Goal: Navigation & Orientation: Find specific page/section

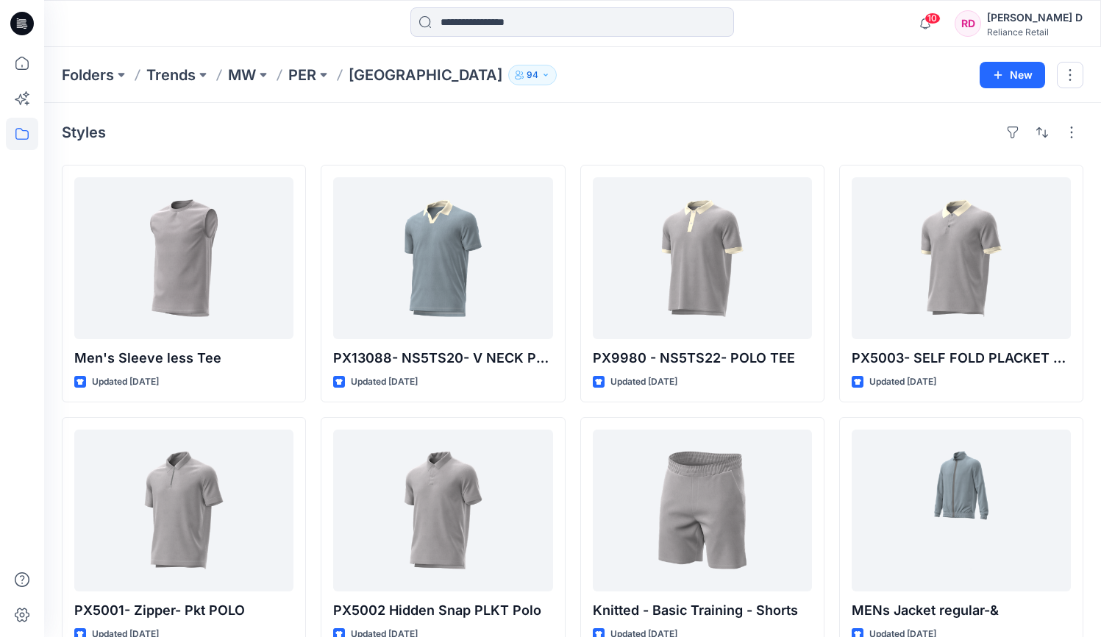
click at [413, 76] on p "[GEOGRAPHIC_DATA]" at bounding box center [426, 75] width 154 height 21
click at [303, 76] on p "PER" at bounding box center [302, 75] width 28 height 21
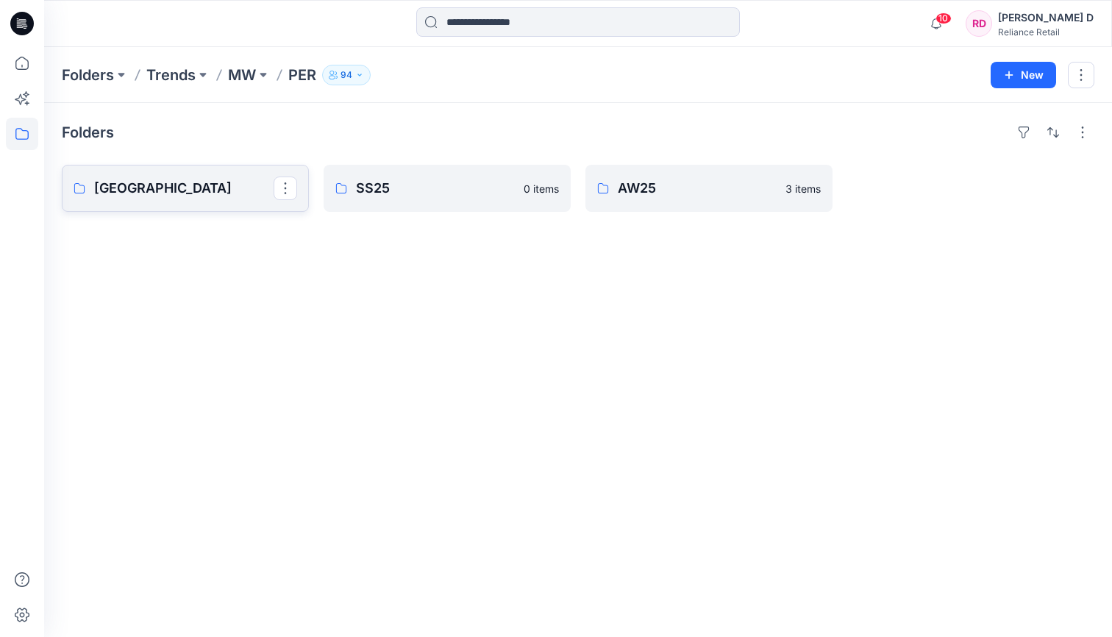
click at [203, 193] on p "[GEOGRAPHIC_DATA]" at bounding box center [183, 188] width 179 height 21
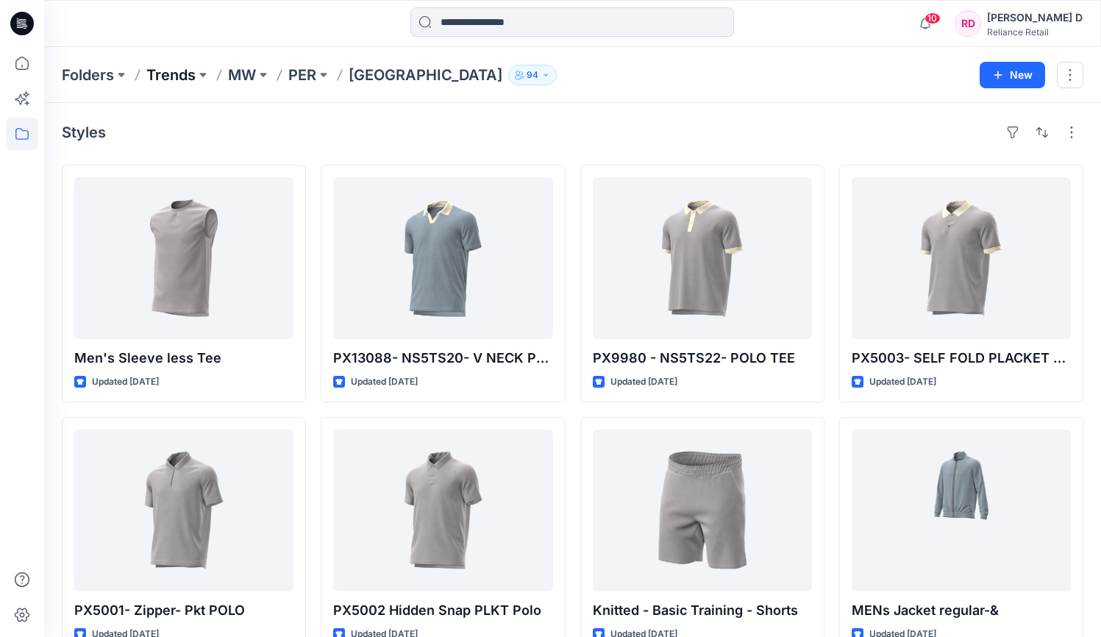
click at [192, 70] on p "Trends" at bounding box center [170, 75] width 49 height 21
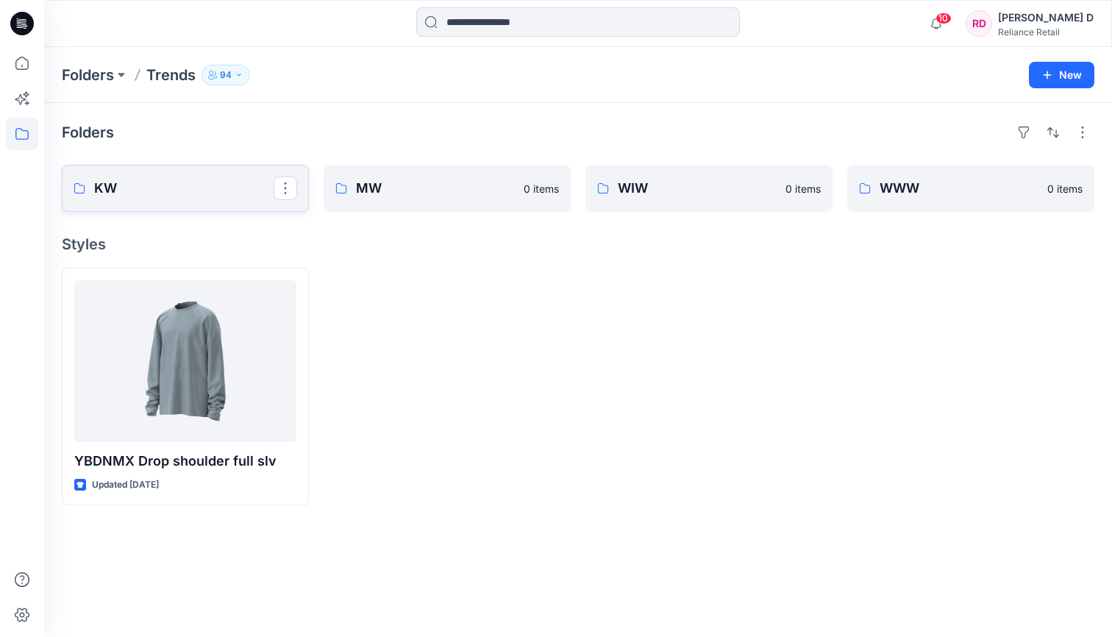
click at [211, 179] on p "KW" at bounding box center [183, 188] width 179 height 21
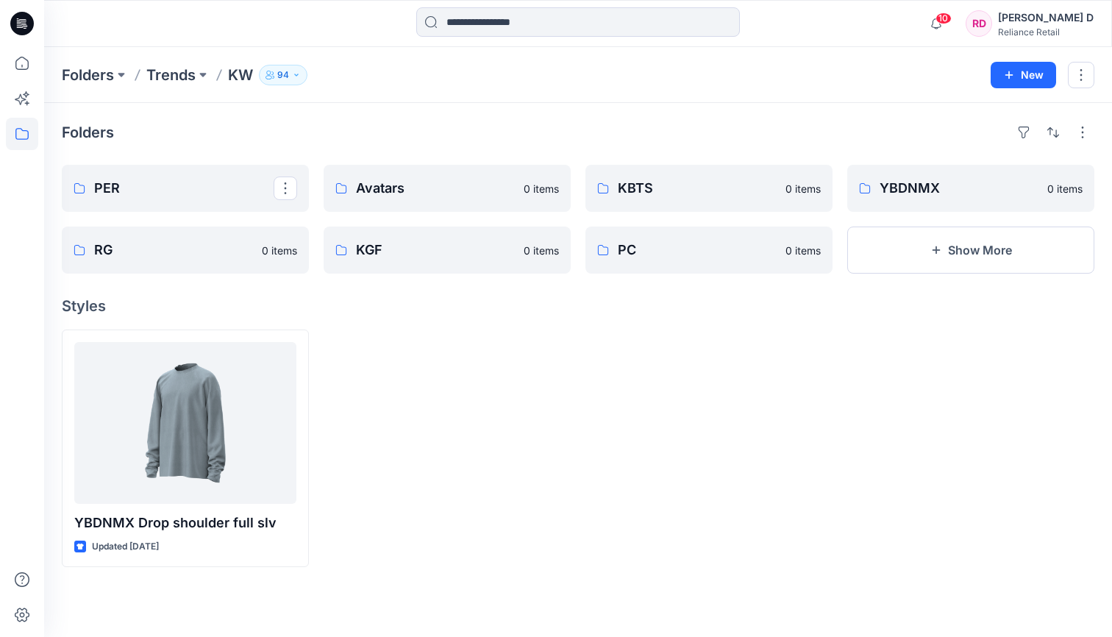
click at [211, 179] on p "PER" at bounding box center [183, 188] width 179 height 21
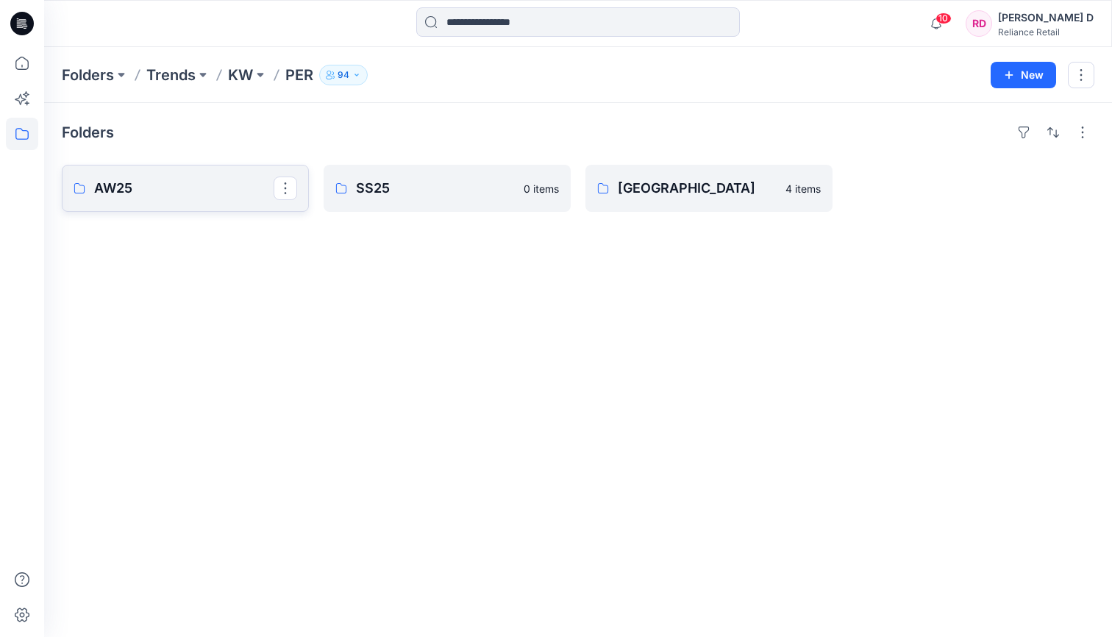
click at [210, 181] on p "AW25" at bounding box center [183, 188] width 179 height 21
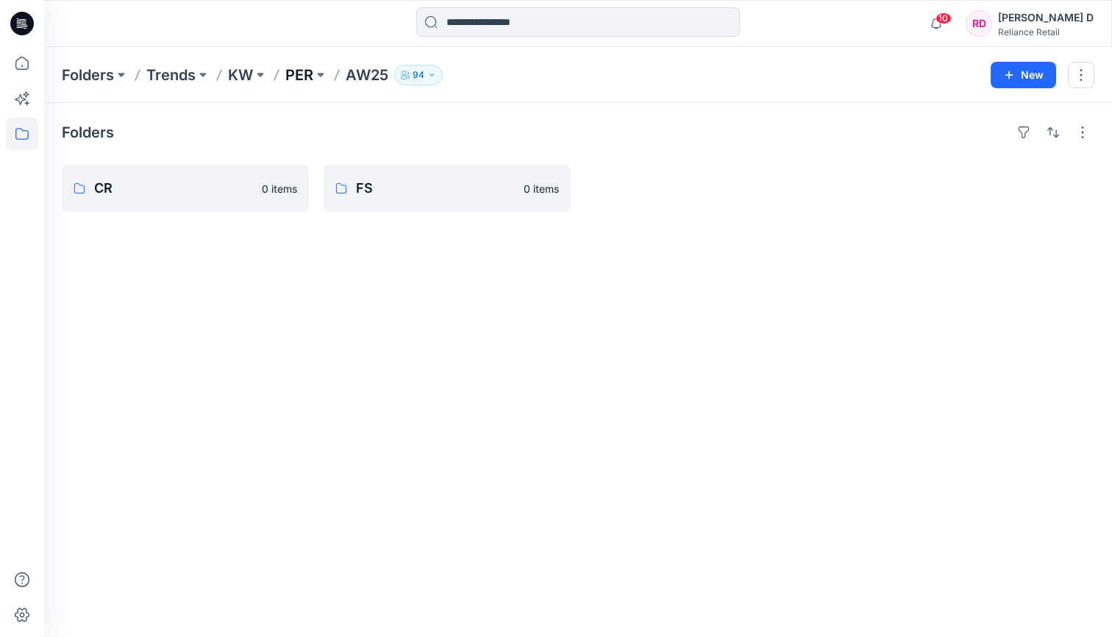
click at [311, 74] on p "PER" at bounding box center [299, 75] width 28 height 21
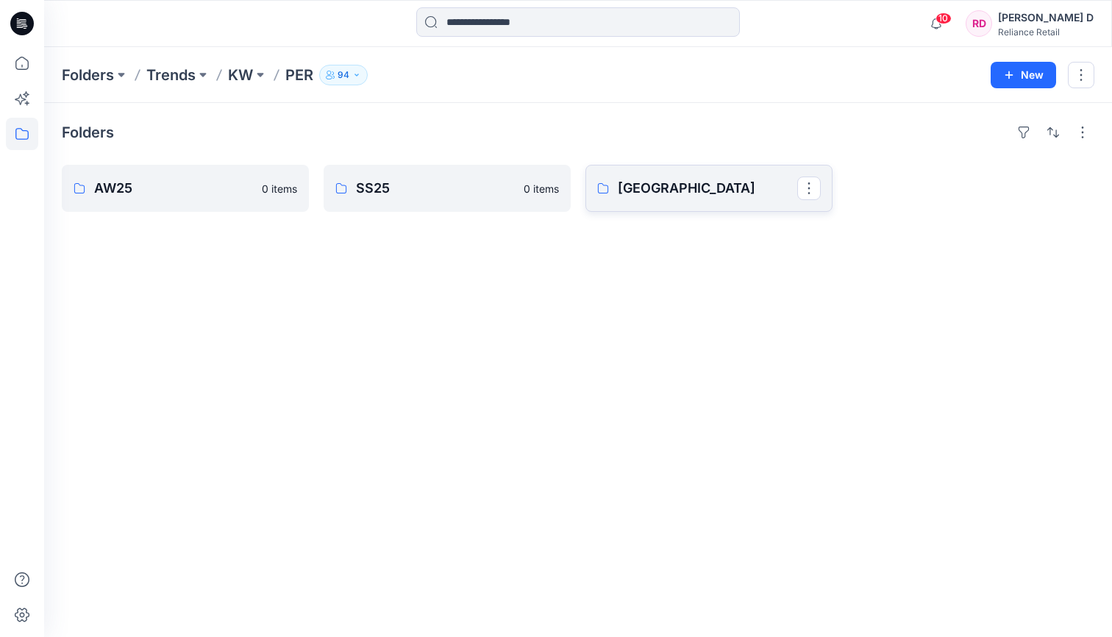
click at [678, 199] on link "[GEOGRAPHIC_DATA]" at bounding box center [708, 188] width 247 height 47
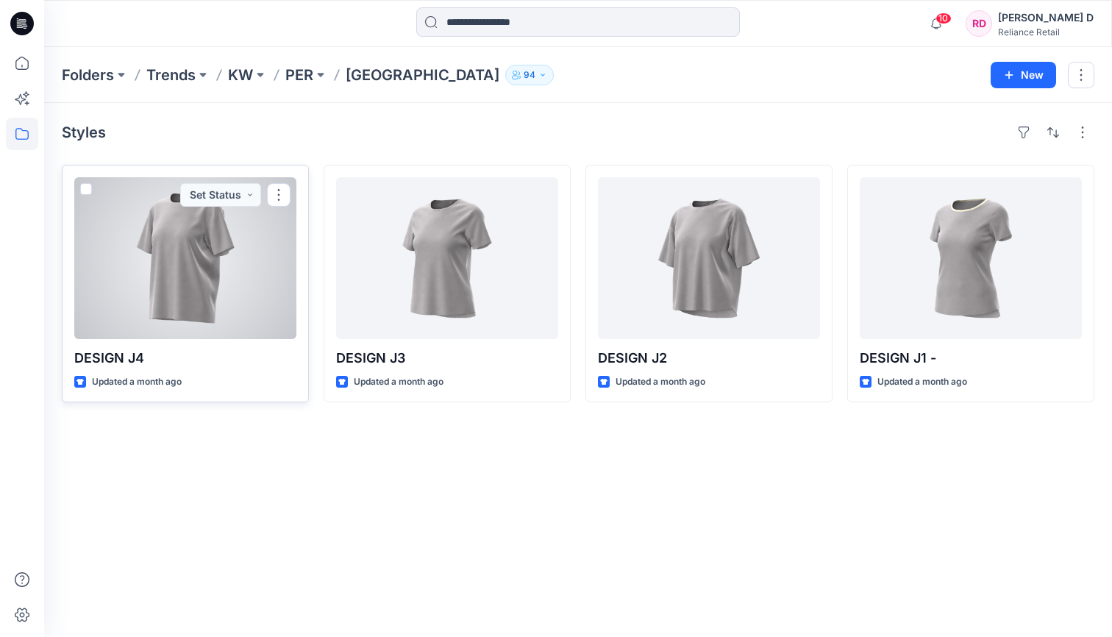
click at [212, 246] on div at bounding box center [185, 258] width 222 height 162
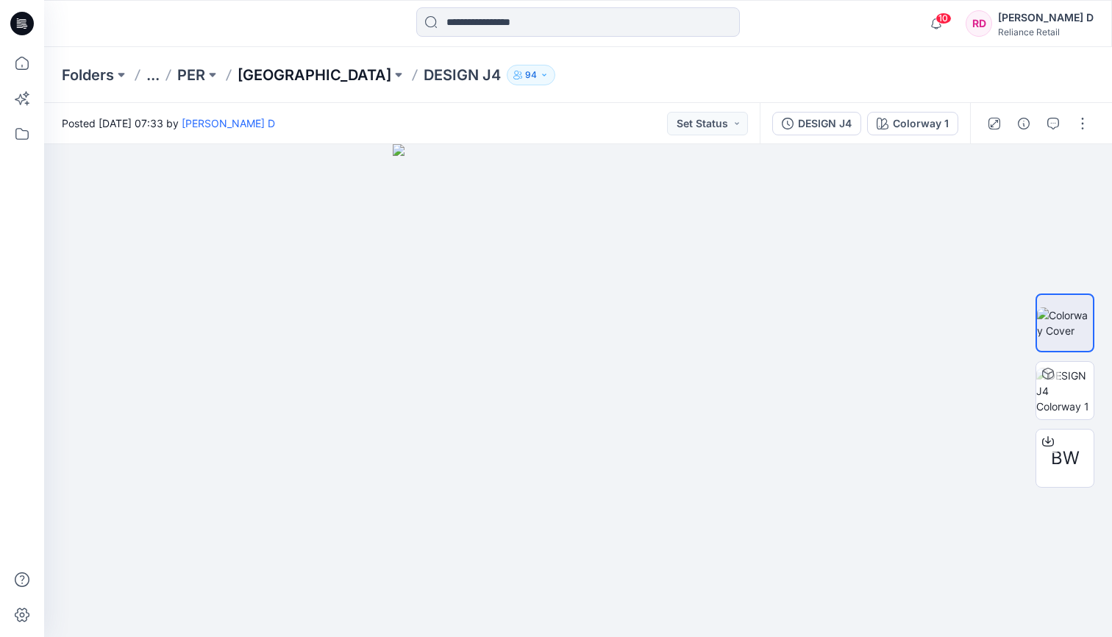
click at [304, 73] on p "[GEOGRAPHIC_DATA]" at bounding box center [315, 75] width 154 height 21
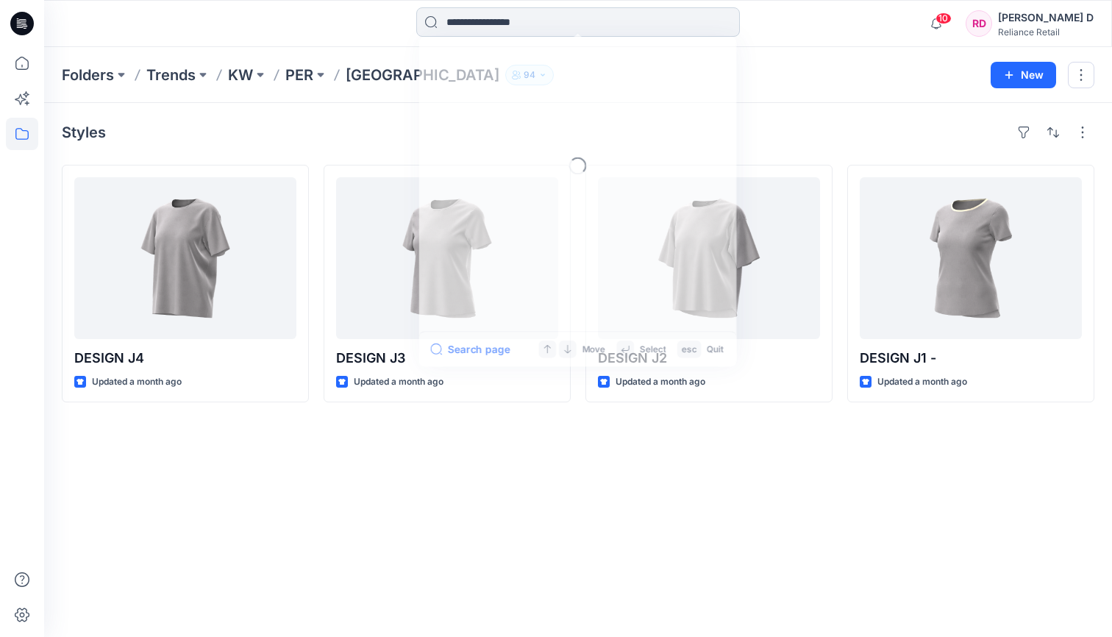
click at [479, 26] on input at bounding box center [578, 21] width 324 height 29
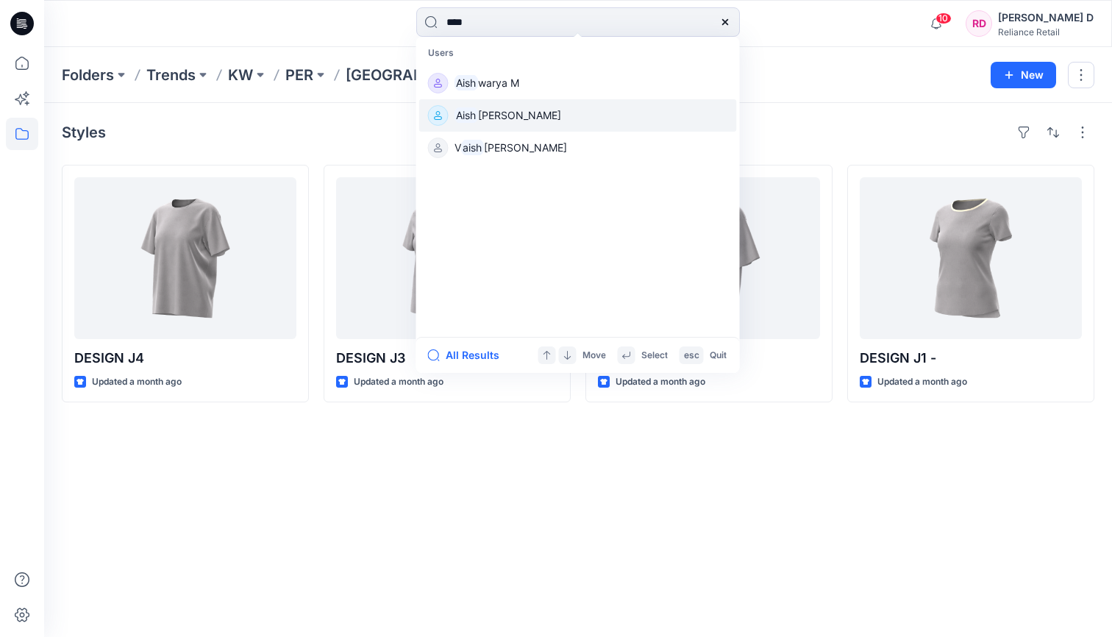
type input "****"
click at [507, 120] on span "[PERSON_NAME]" at bounding box center [519, 115] width 83 height 13
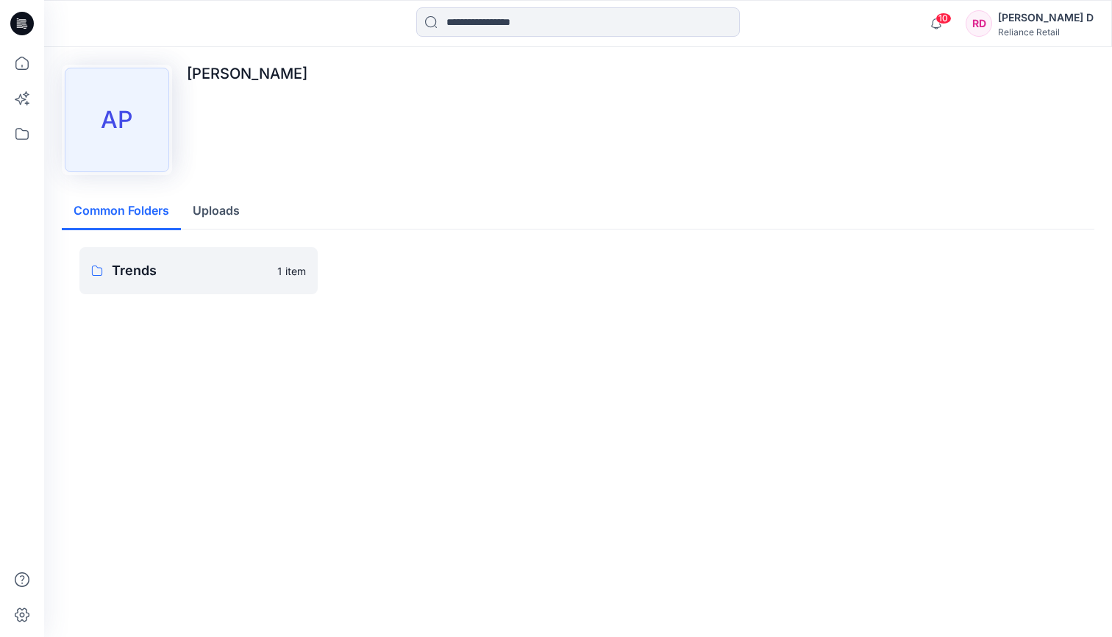
click at [136, 119] on div "AP" at bounding box center [117, 120] width 104 height 104
click at [178, 270] on p "Trends" at bounding box center [190, 270] width 157 height 21
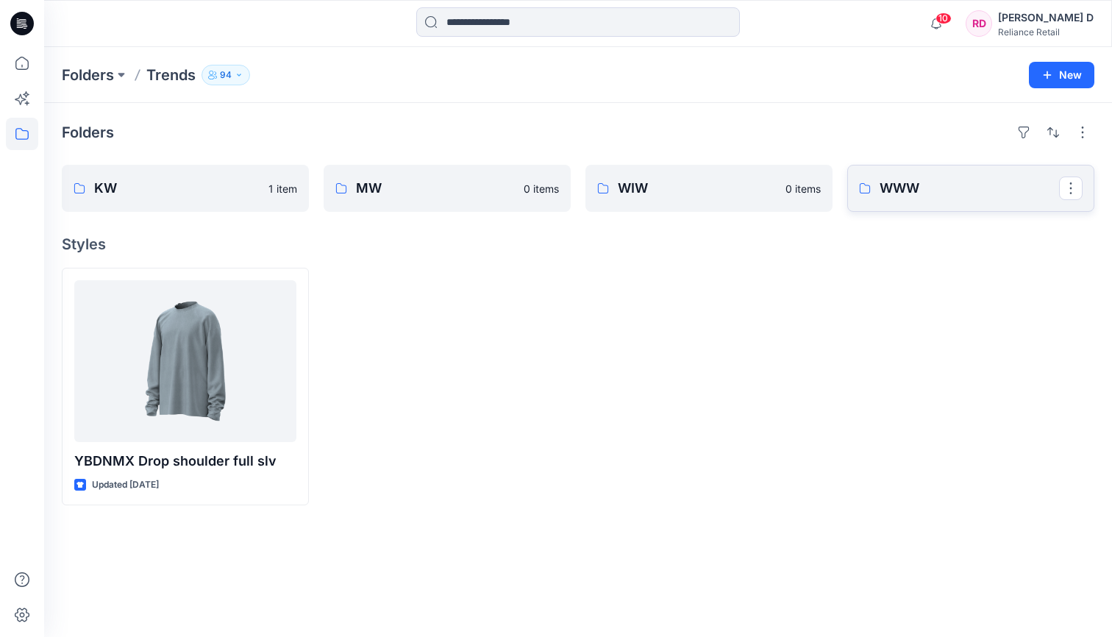
click at [821, 181] on p "WWW" at bounding box center [969, 188] width 179 height 21
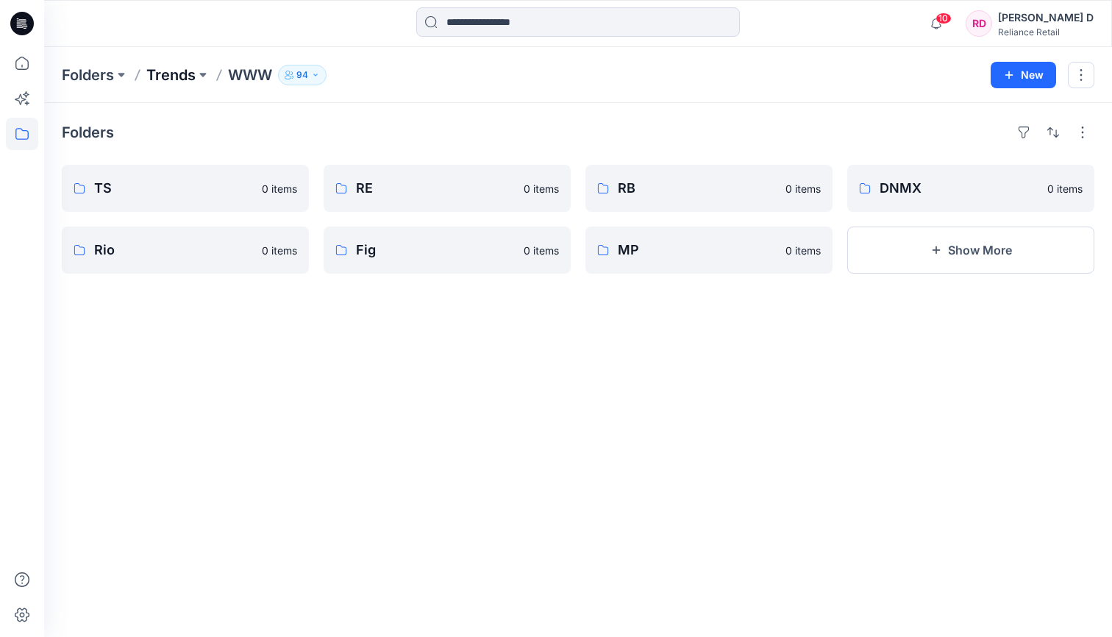
click at [183, 71] on p "Trends" at bounding box center [170, 75] width 49 height 21
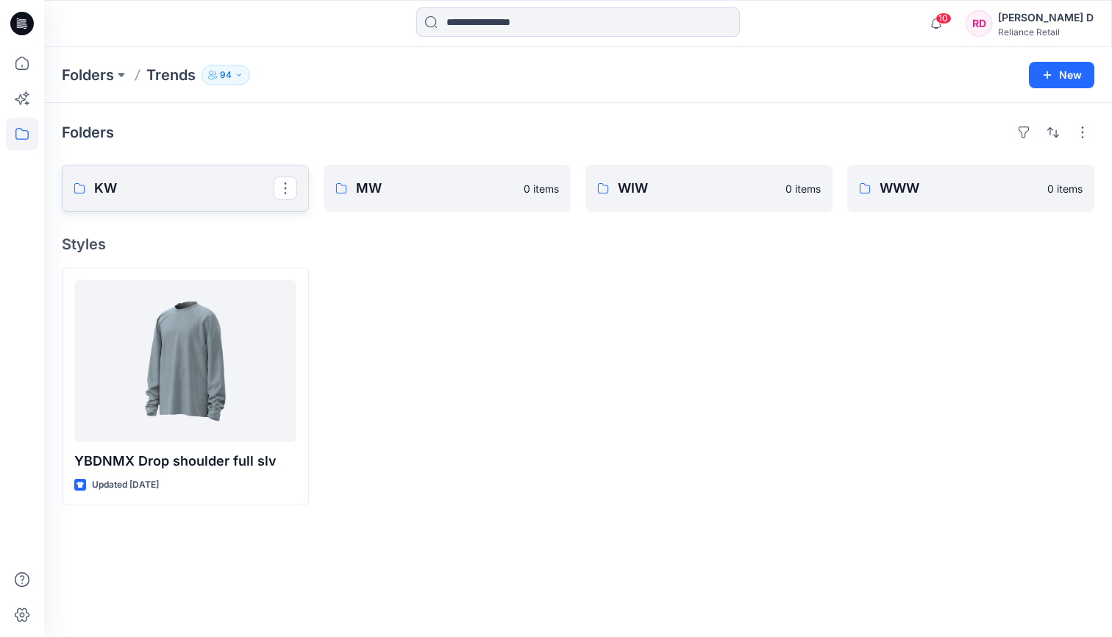
click at [225, 184] on p "KW" at bounding box center [183, 188] width 179 height 21
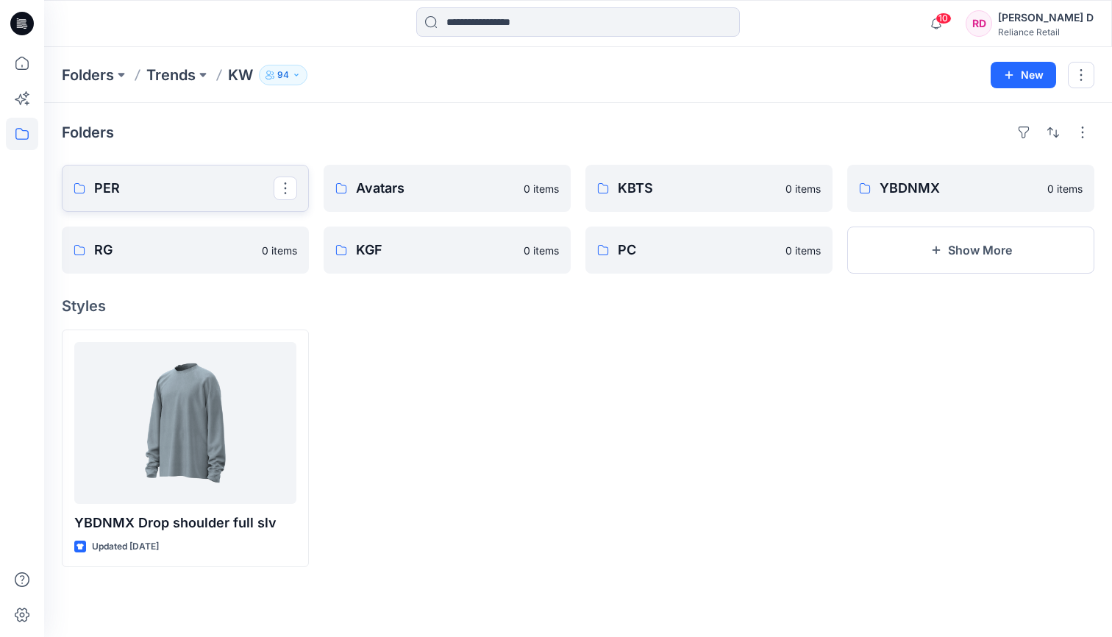
click at [188, 189] on p "PER" at bounding box center [183, 188] width 179 height 21
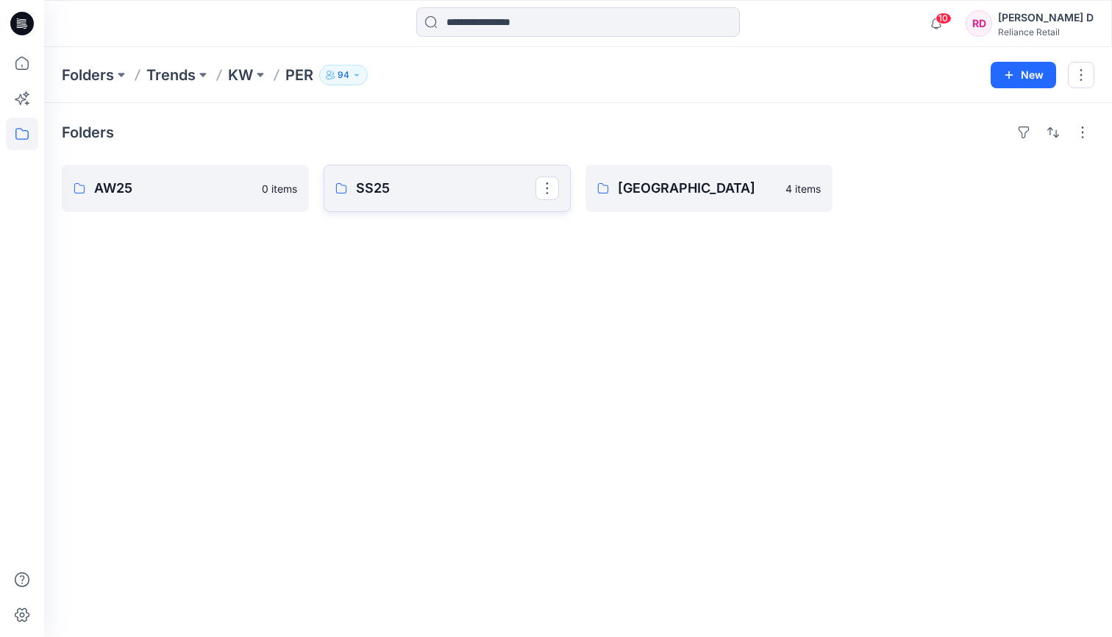
click at [432, 179] on p "SS25" at bounding box center [445, 188] width 179 height 21
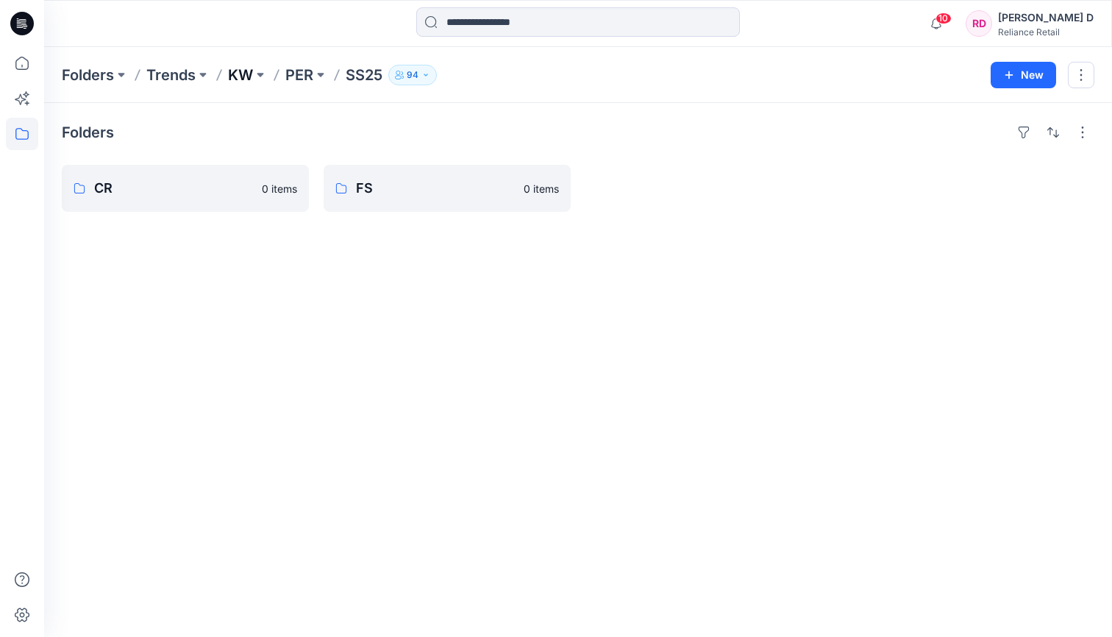
click at [248, 70] on p "KW" at bounding box center [240, 75] width 25 height 21
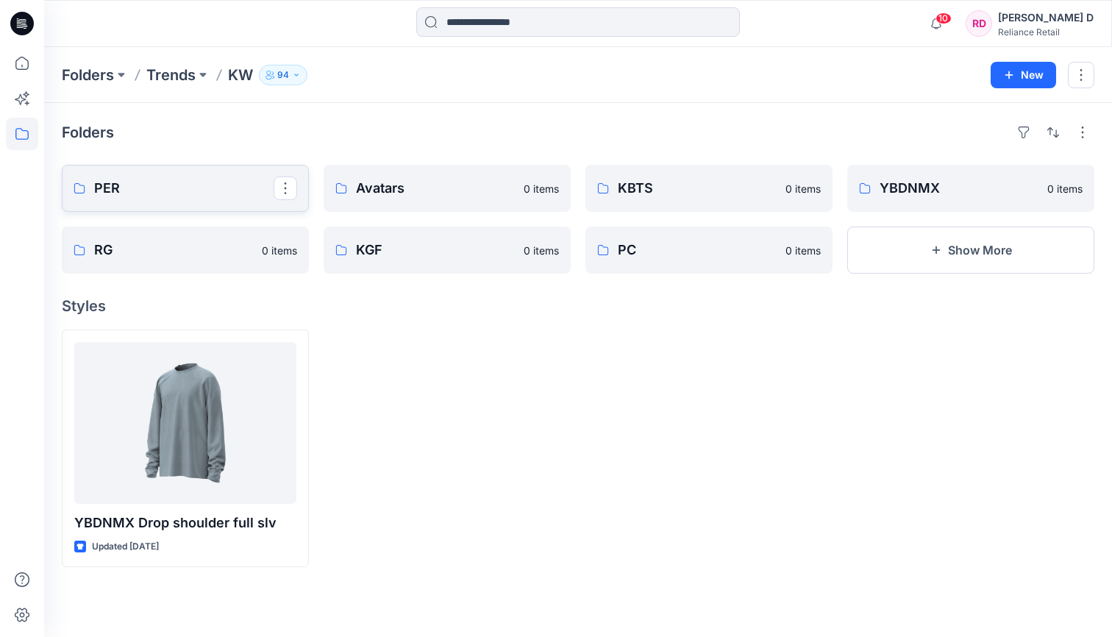
click at [163, 206] on link "PER" at bounding box center [185, 188] width 247 height 47
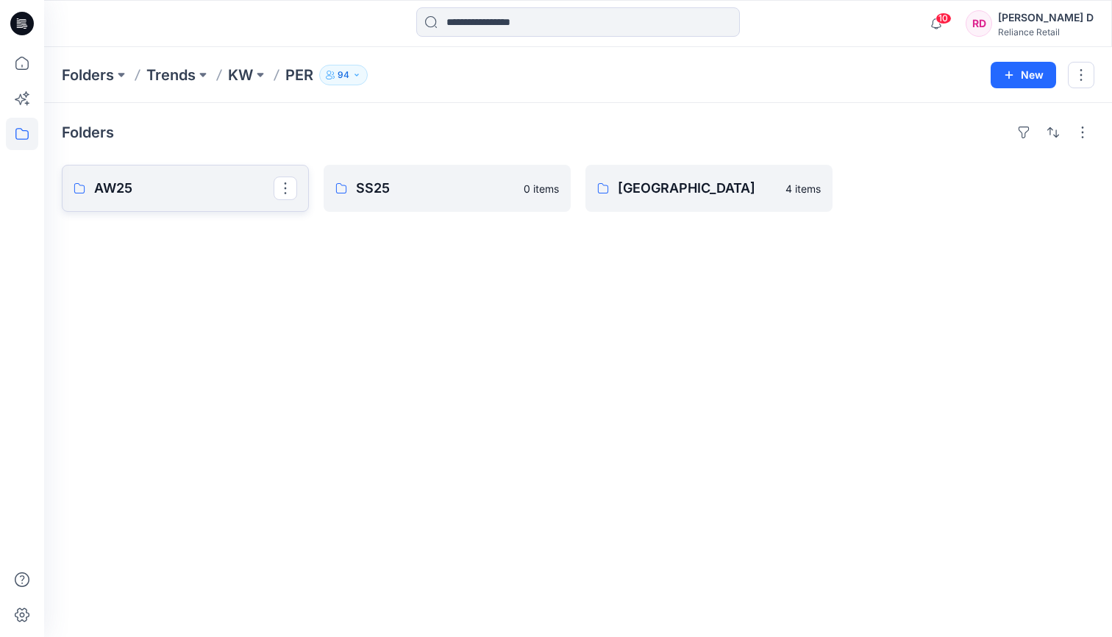
click at [159, 196] on p "AW25" at bounding box center [183, 188] width 179 height 21
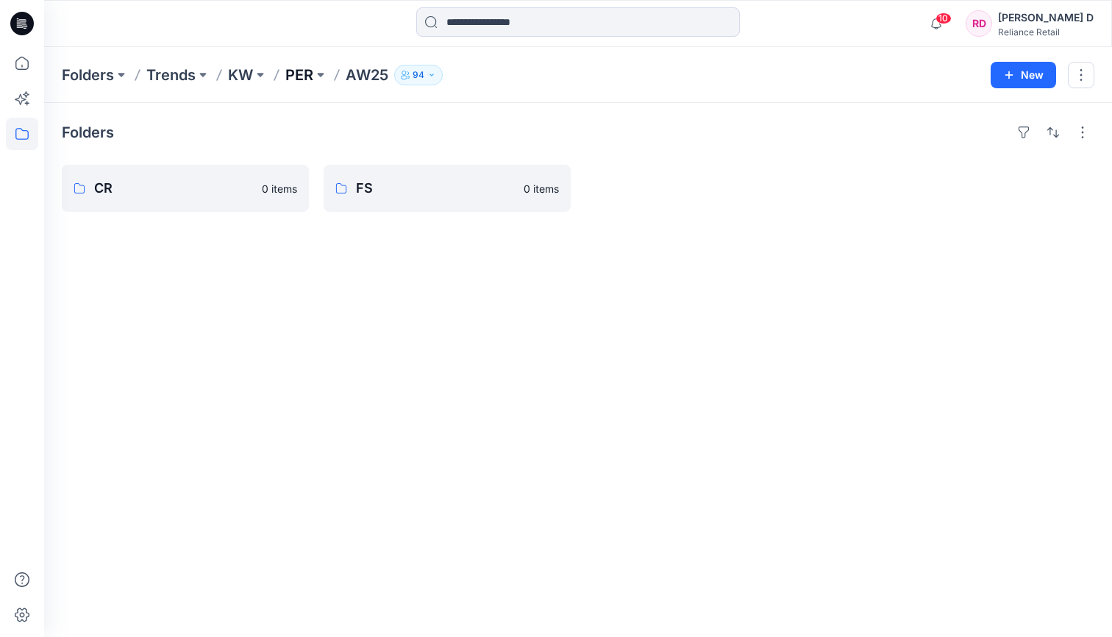
click at [308, 74] on p "PER" at bounding box center [299, 75] width 28 height 21
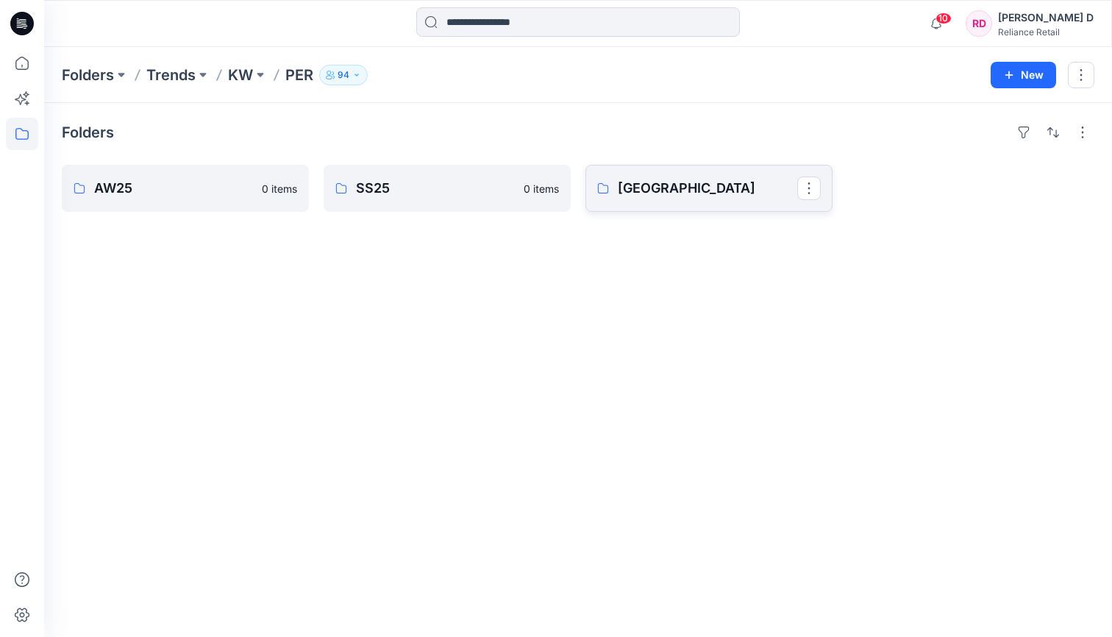
click at [678, 196] on p "[GEOGRAPHIC_DATA]" at bounding box center [707, 188] width 179 height 21
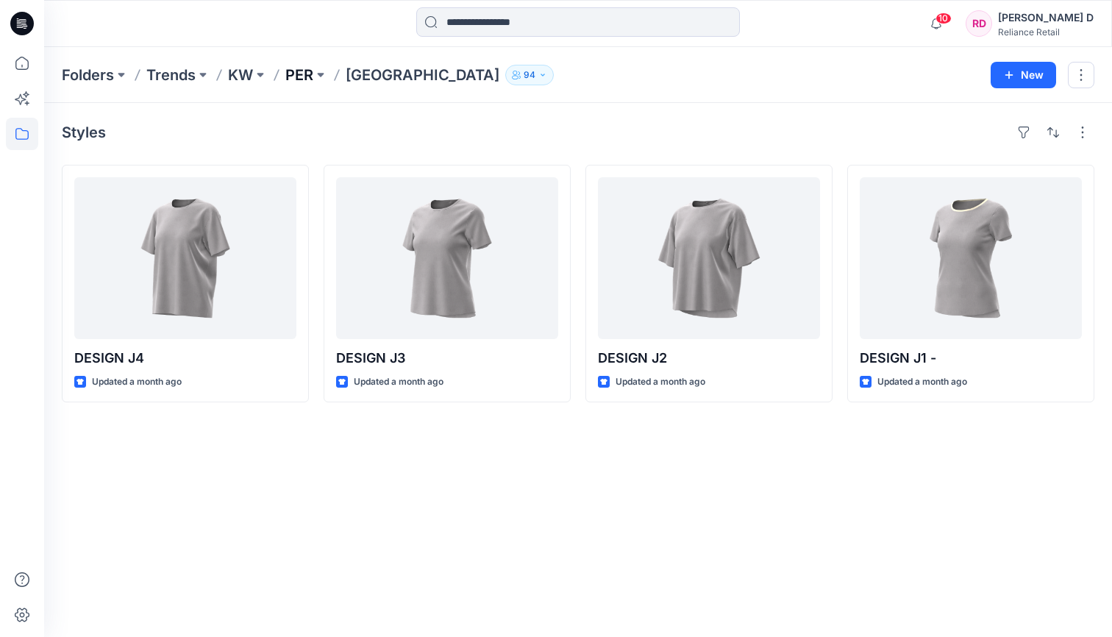
click at [306, 74] on p "PER" at bounding box center [299, 75] width 28 height 21
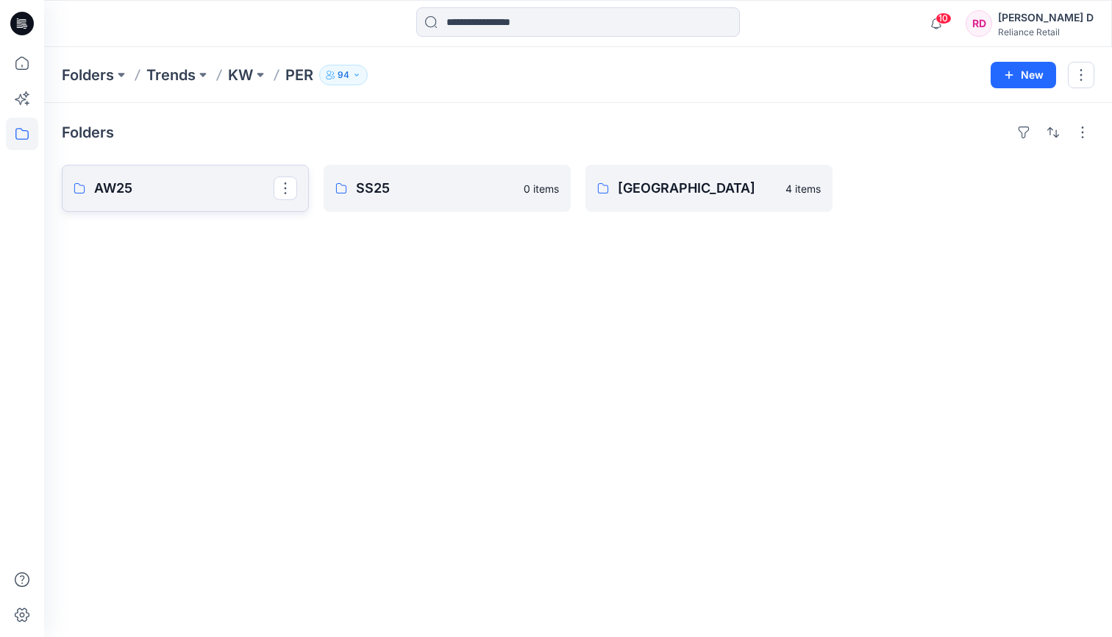
click at [155, 185] on p "AW25" at bounding box center [183, 188] width 179 height 21
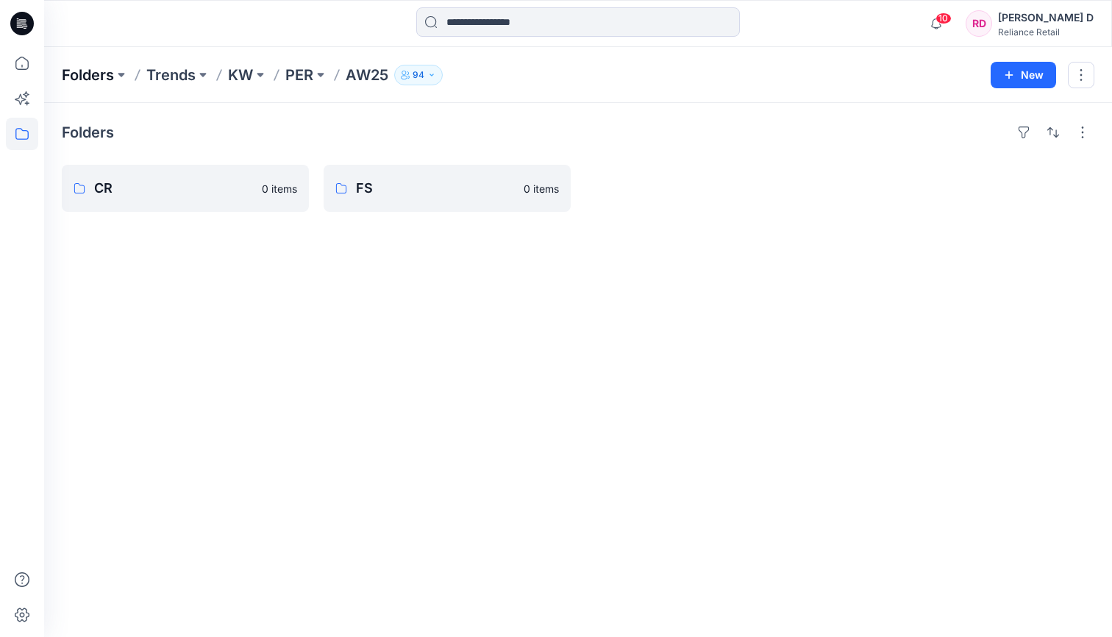
click at [94, 74] on p "Folders" at bounding box center [88, 75] width 52 height 21
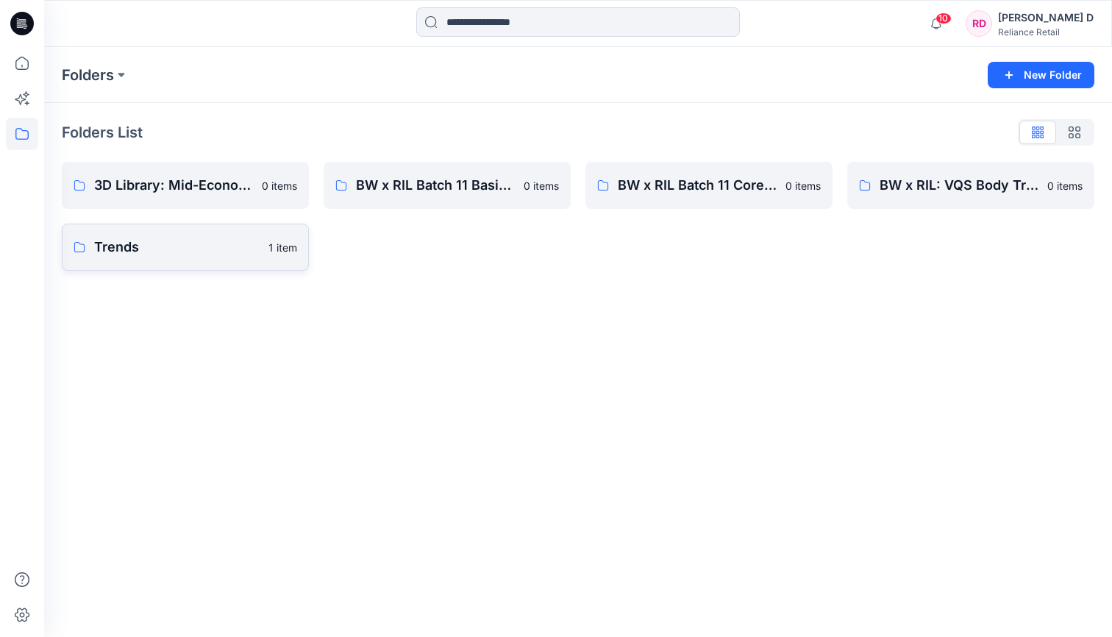
click at [196, 249] on p "Trends" at bounding box center [176, 247] width 165 height 21
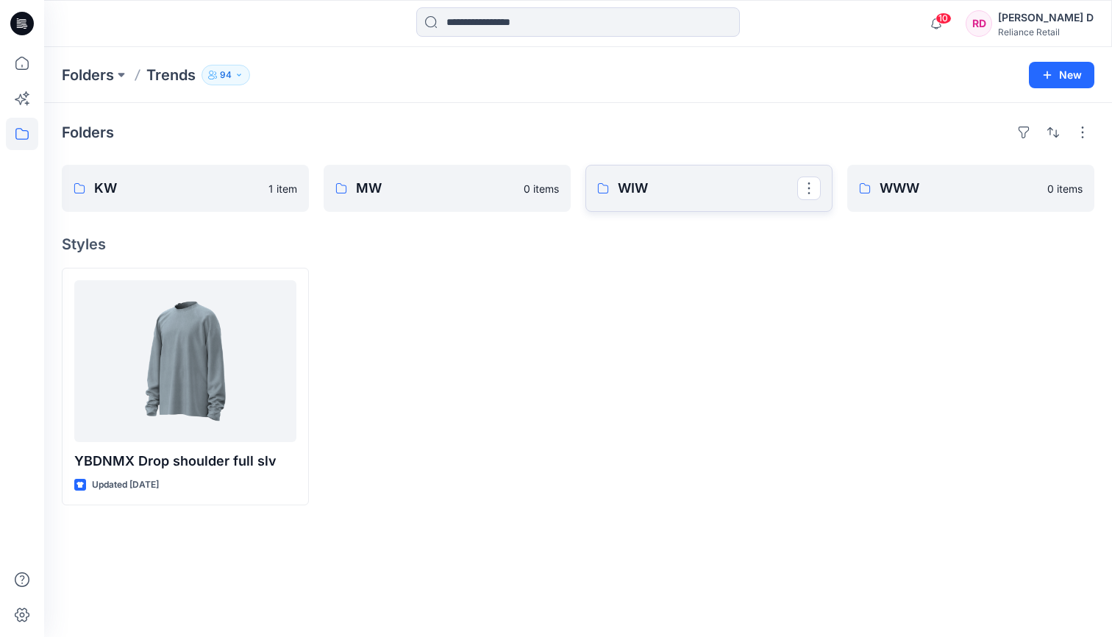
click at [703, 185] on p "WIW" at bounding box center [707, 188] width 179 height 21
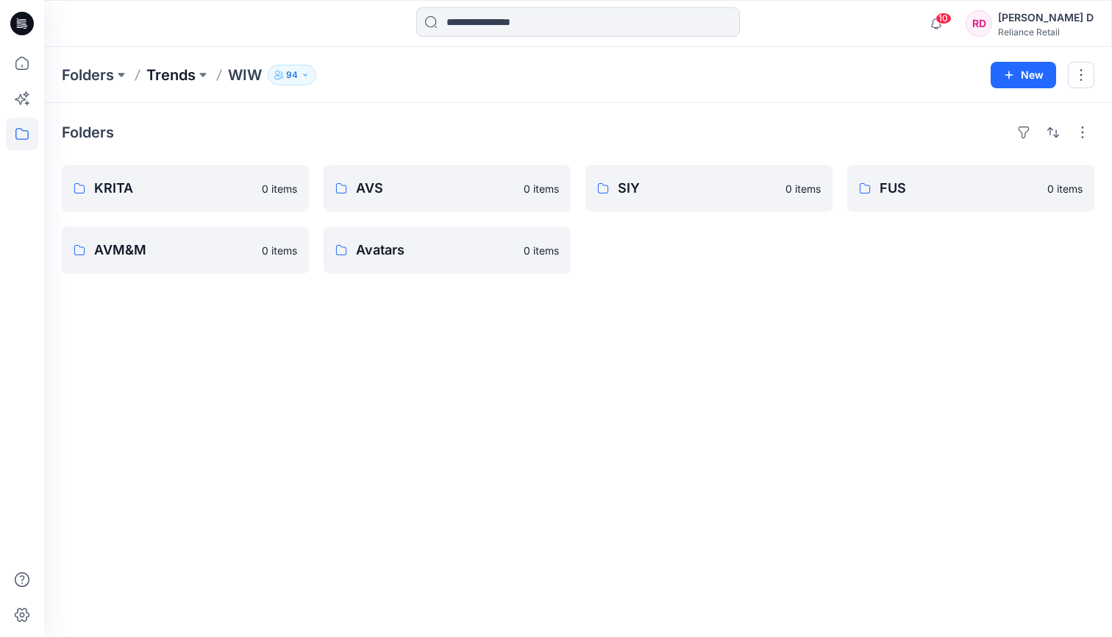
click at [181, 73] on p "Trends" at bounding box center [170, 75] width 49 height 21
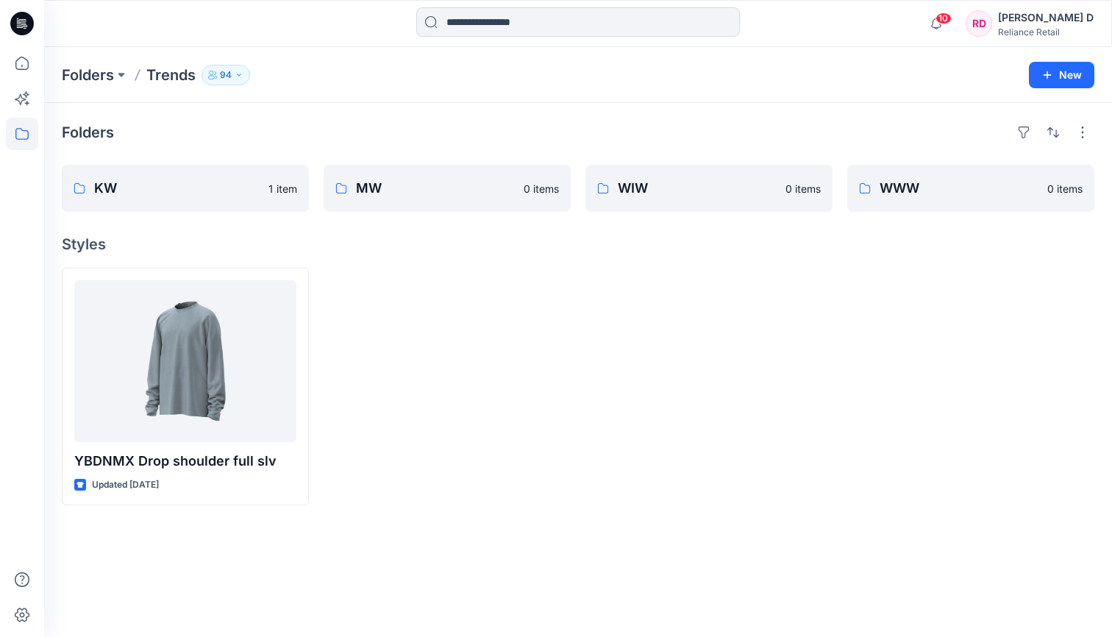
click at [156, 70] on p "Trends" at bounding box center [170, 75] width 49 height 21
click at [164, 72] on p "Trends" at bounding box center [170, 75] width 49 height 21
click at [27, 62] on icon at bounding box center [22, 63] width 32 height 32
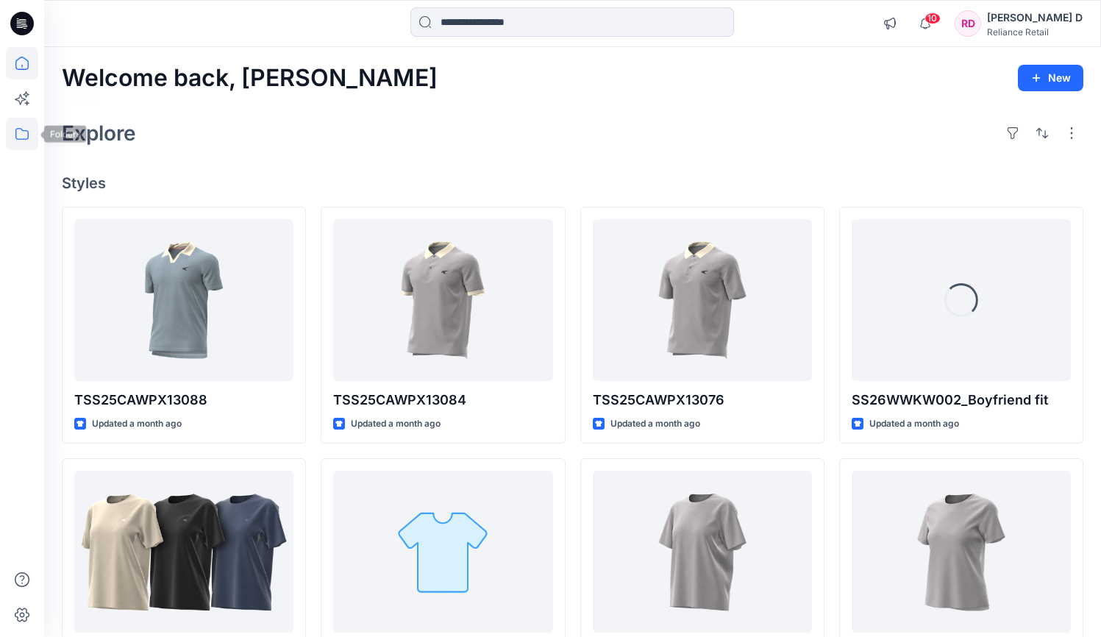
click at [26, 127] on icon at bounding box center [22, 134] width 32 height 32
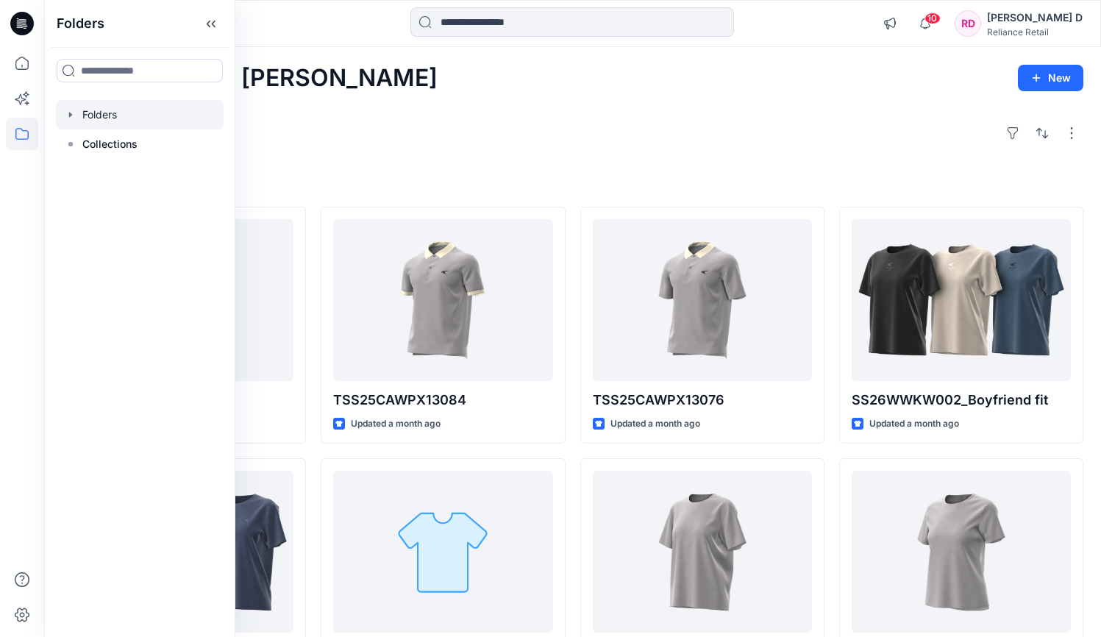
click at [82, 115] on div at bounding box center [140, 114] width 168 height 29
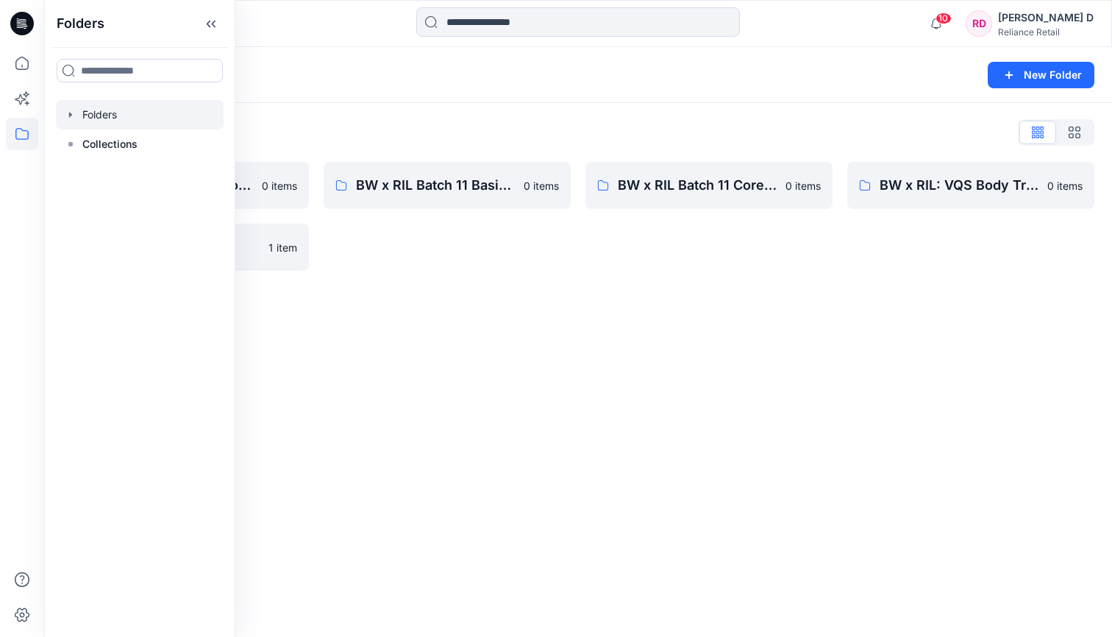
click at [438, 259] on div "BW x RIL Batch 11 Basic Training 0 items" at bounding box center [447, 216] width 247 height 109
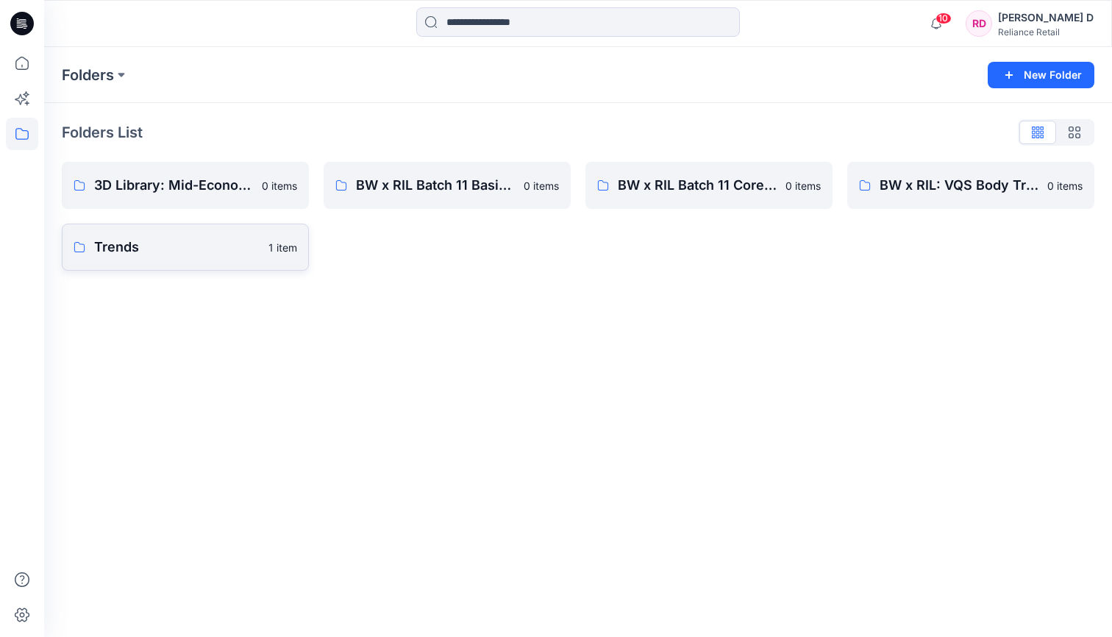
click at [188, 238] on p "Trends" at bounding box center [176, 247] width 165 height 21
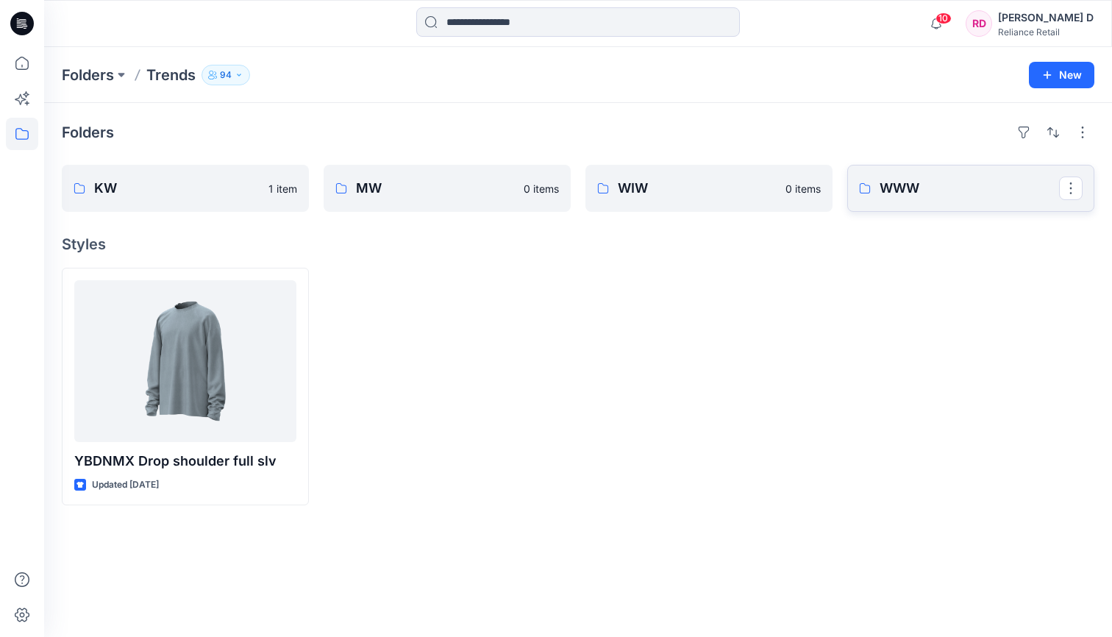
click at [821, 190] on p "WWW" at bounding box center [969, 188] width 179 height 21
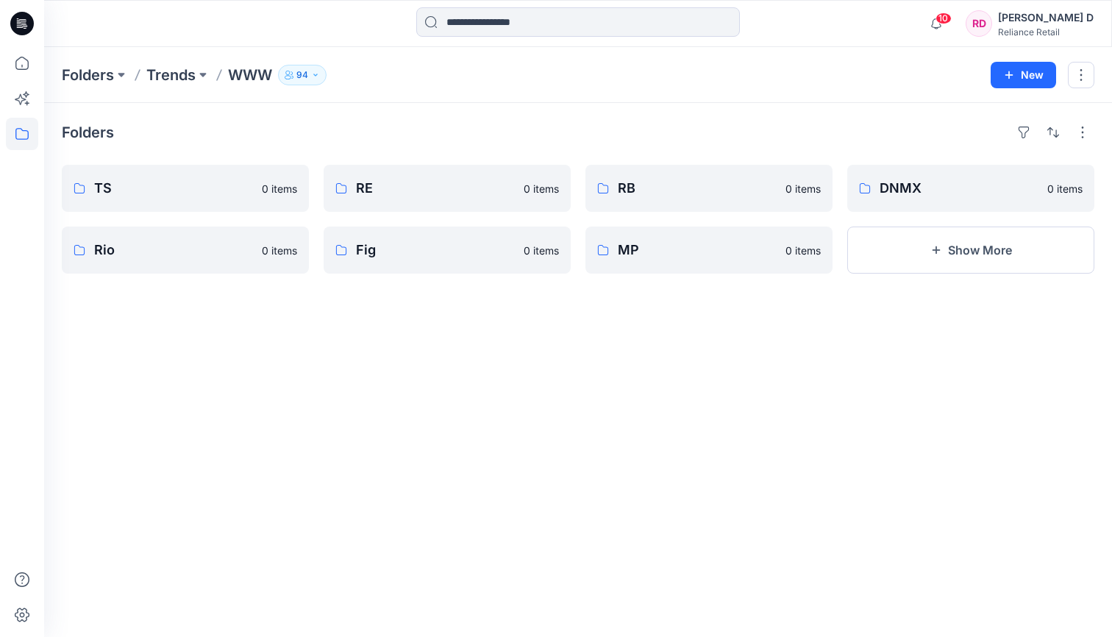
click at [249, 78] on p "WWW" at bounding box center [250, 75] width 44 height 21
click at [184, 80] on p "Trends" at bounding box center [170, 75] width 49 height 21
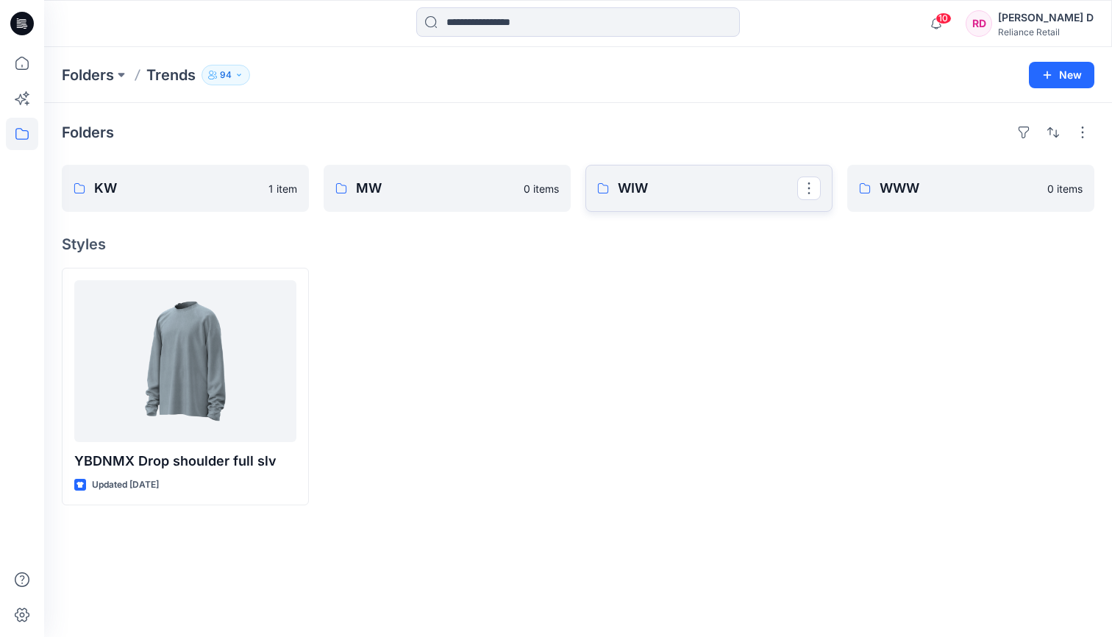
click at [664, 192] on p "WIW" at bounding box center [707, 188] width 179 height 21
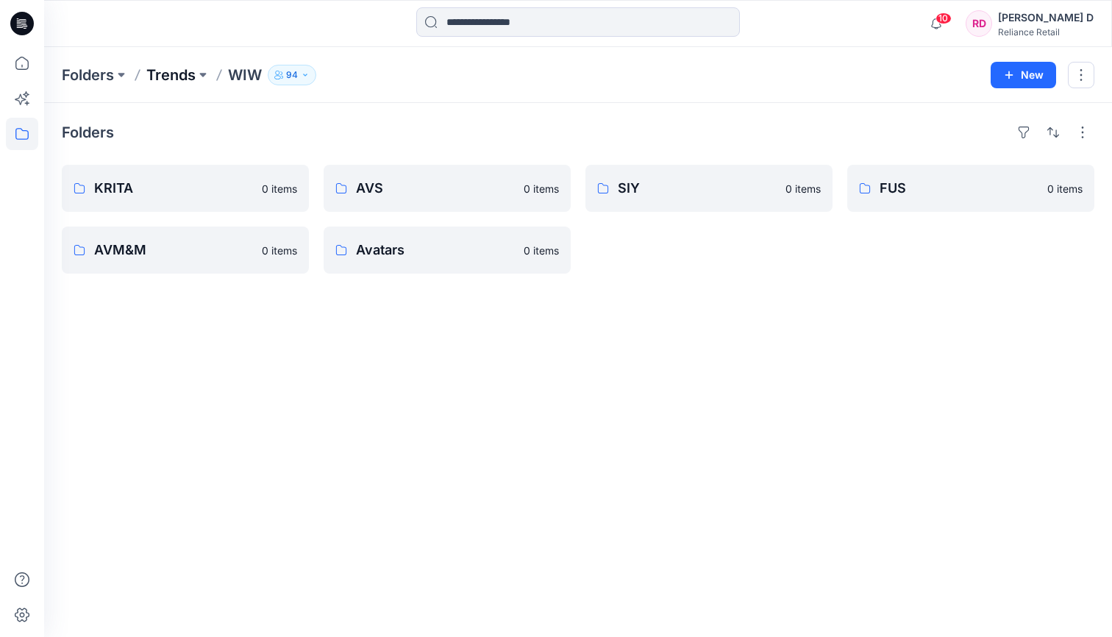
click at [183, 78] on p "Trends" at bounding box center [170, 75] width 49 height 21
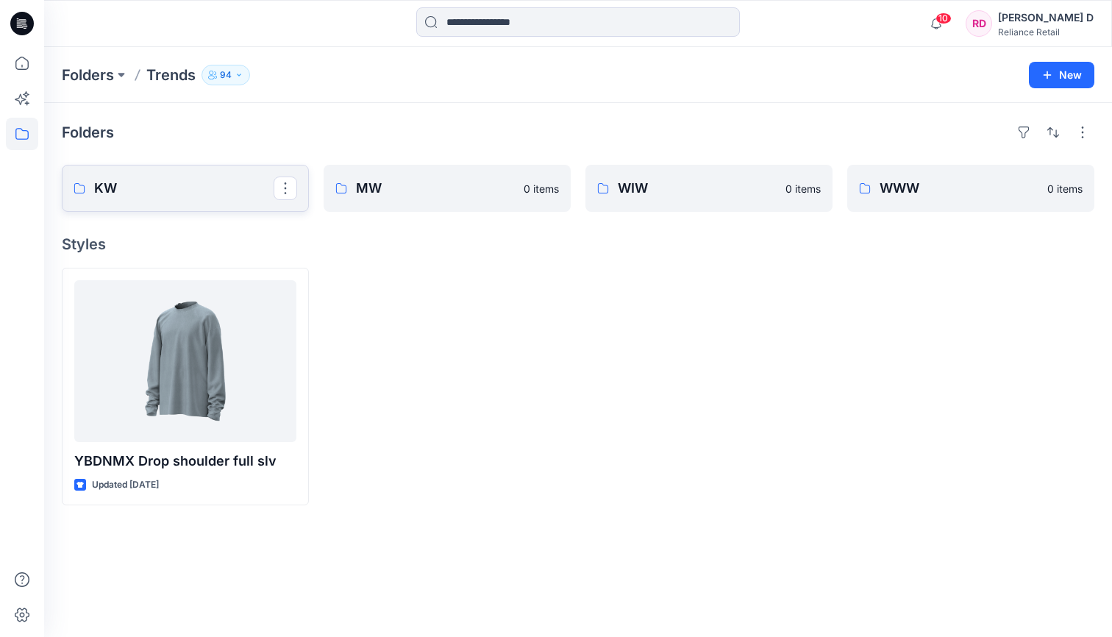
click at [194, 187] on p "KW" at bounding box center [183, 188] width 179 height 21
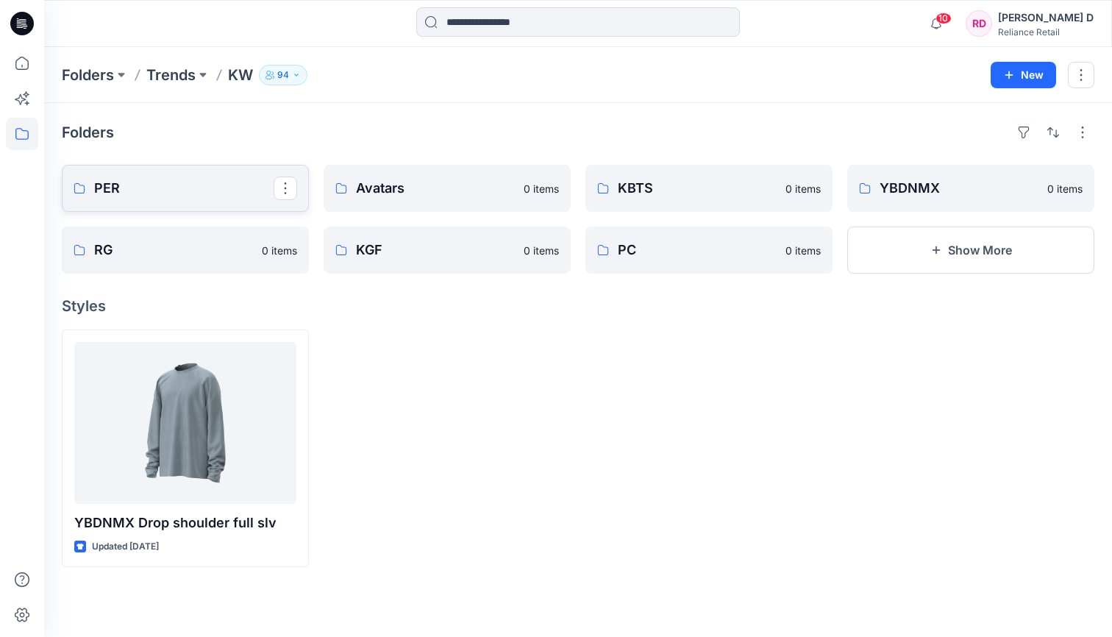
click at [171, 185] on p "PER" at bounding box center [183, 188] width 179 height 21
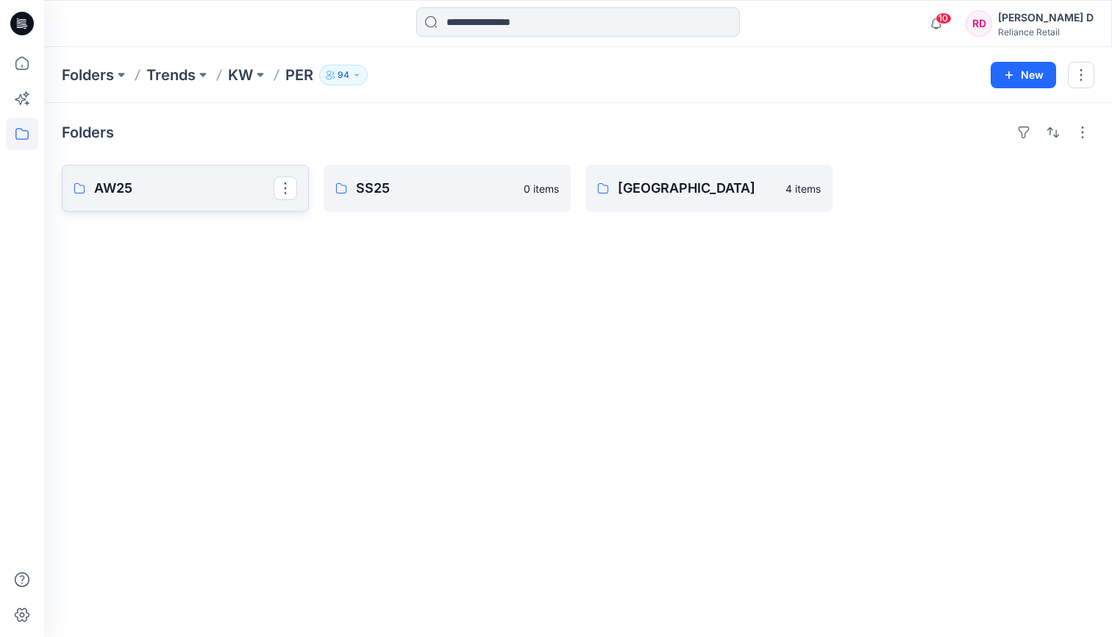
click at [157, 186] on p "AW25" at bounding box center [183, 188] width 179 height 21
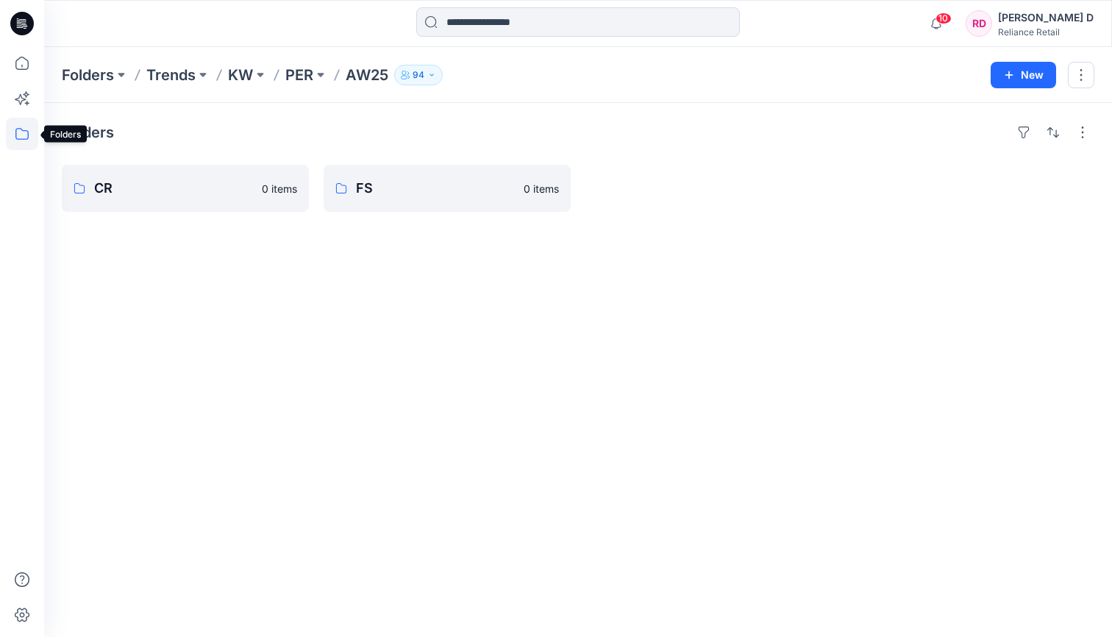
click at [21, 135] on icon at bounding box center [22, 134] width 32 height 32
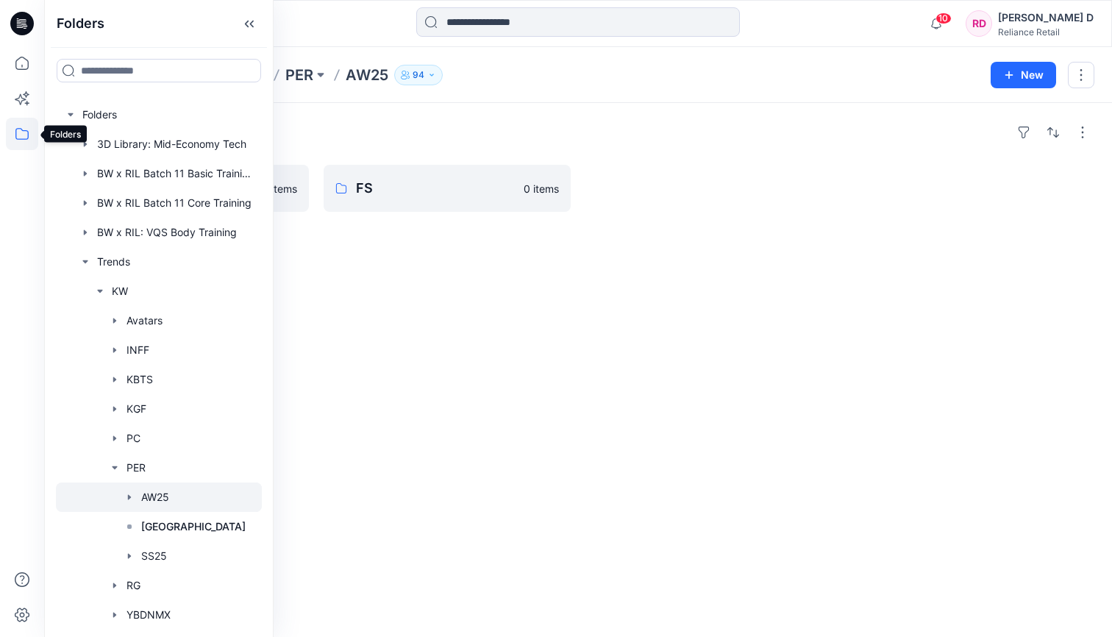
click at [23, 135] on icon at bounding box center [22, 134] width 32 height 32
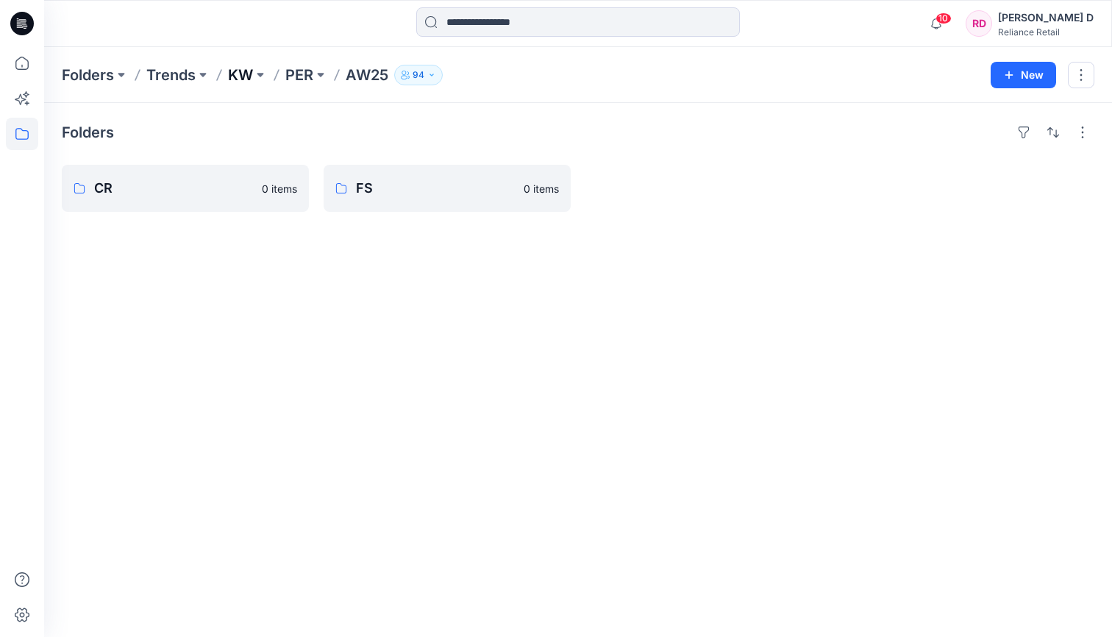
click at [241, 74] on p "KW" at bounding box center [240, 75] width 25 height 21
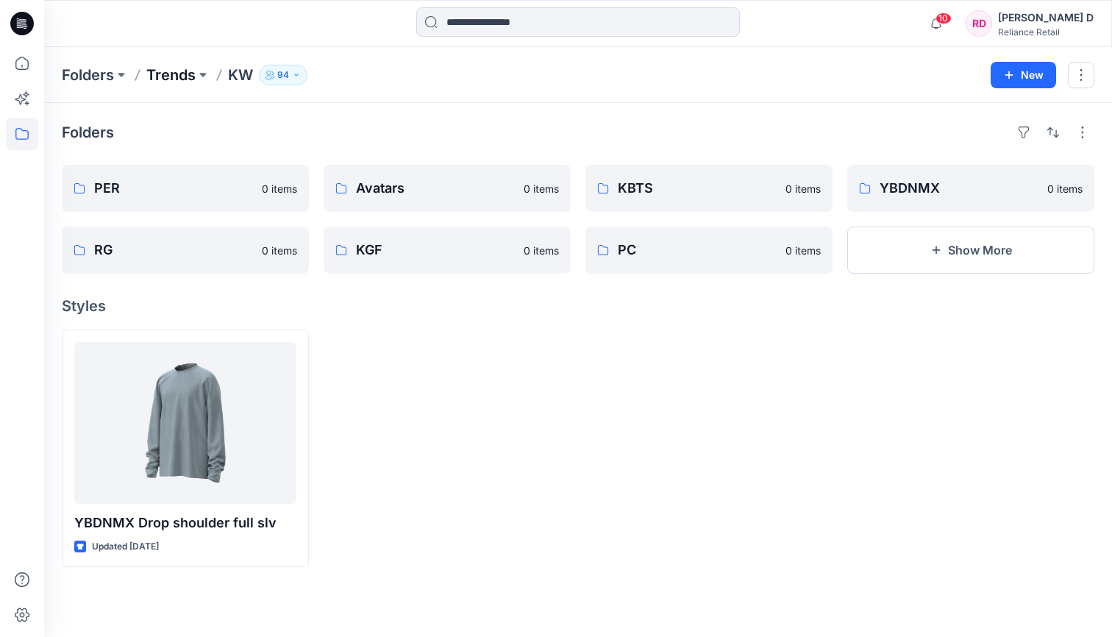
click at [160, 68] on p "Trends" at bounding box center [170, 75] width 49 height 21
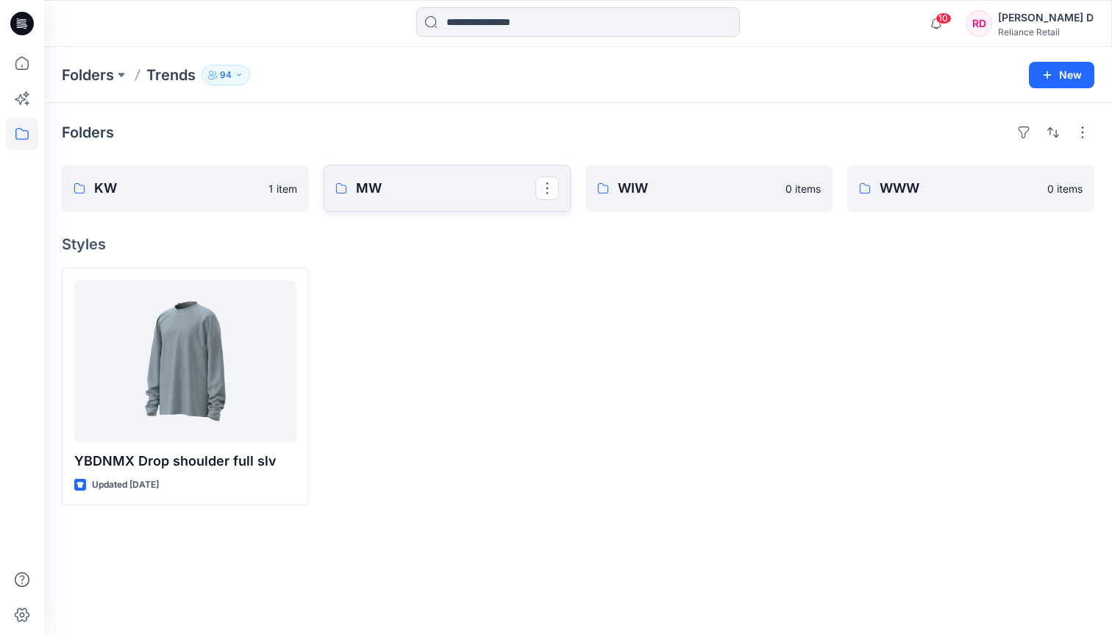
click at [415, 193] on p "MW" at bounding box center [445, 188] width 179 height 21
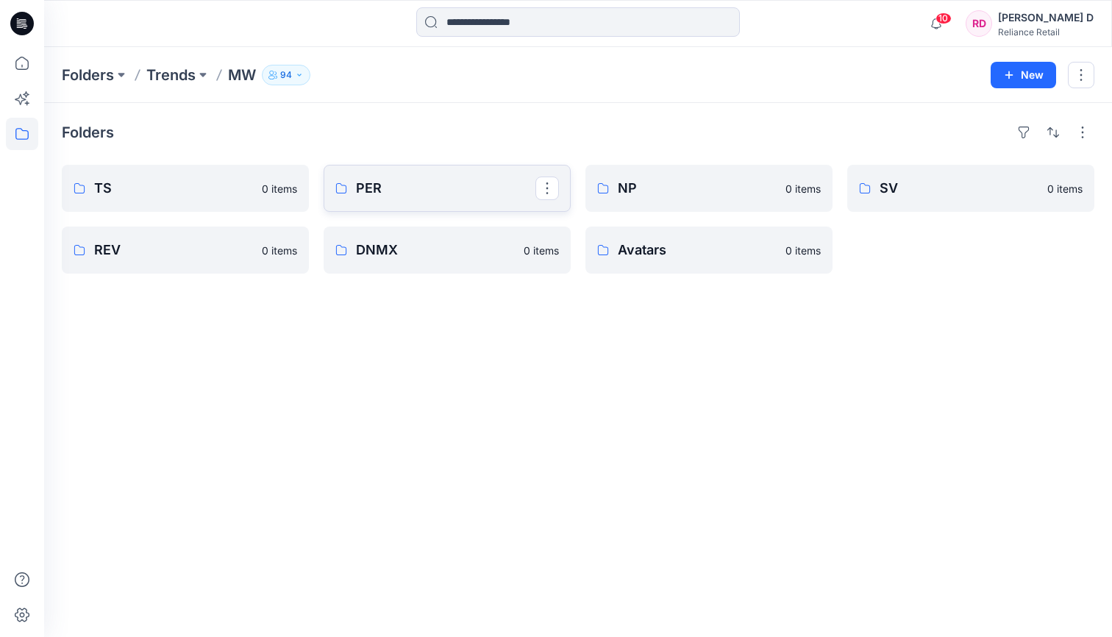
click at [405, 190] on p "PER" at bounding box center [445, 188] width 179 height 21
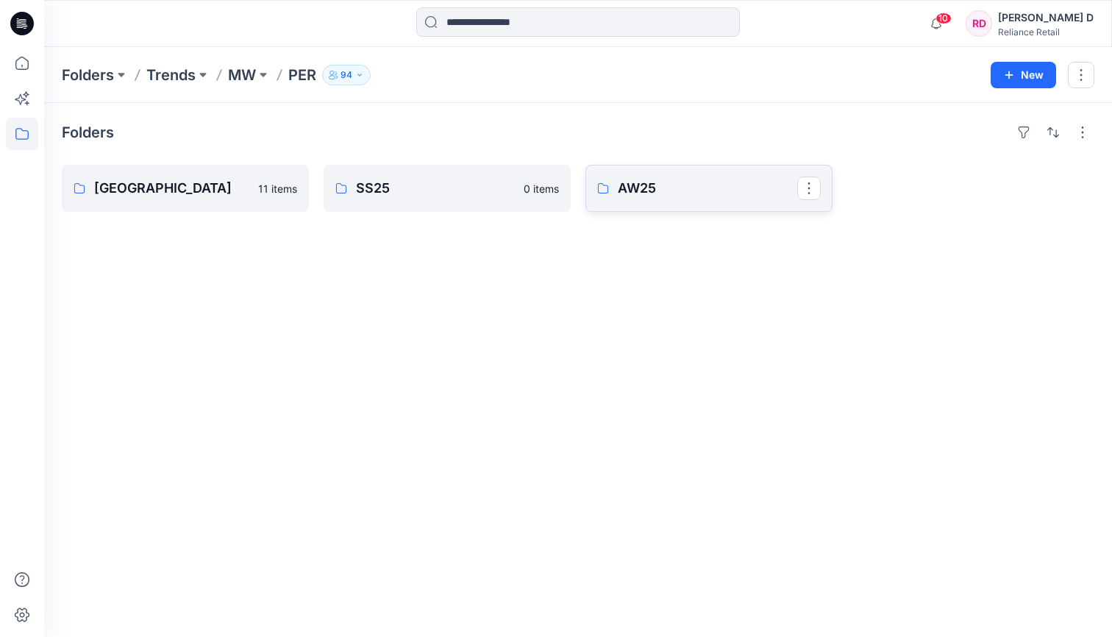
click at [640, 186] on p "AW25" at bounding box center [707, 188] width 179 height 21
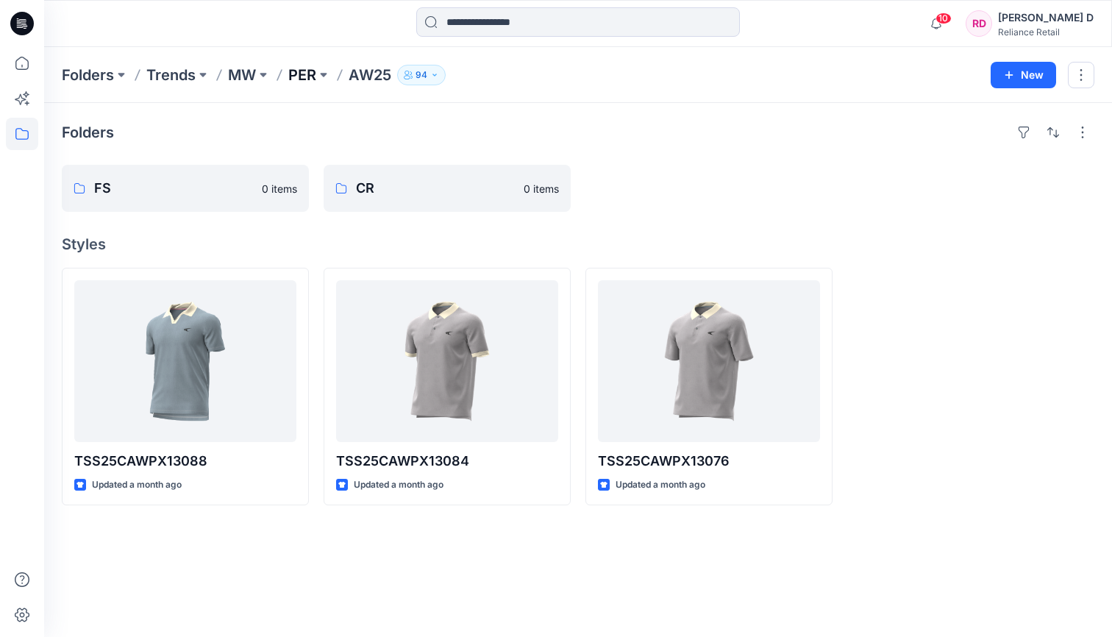
click at [314, 74] on p "PER" at bounding box center [302, 75] width 28 height 21
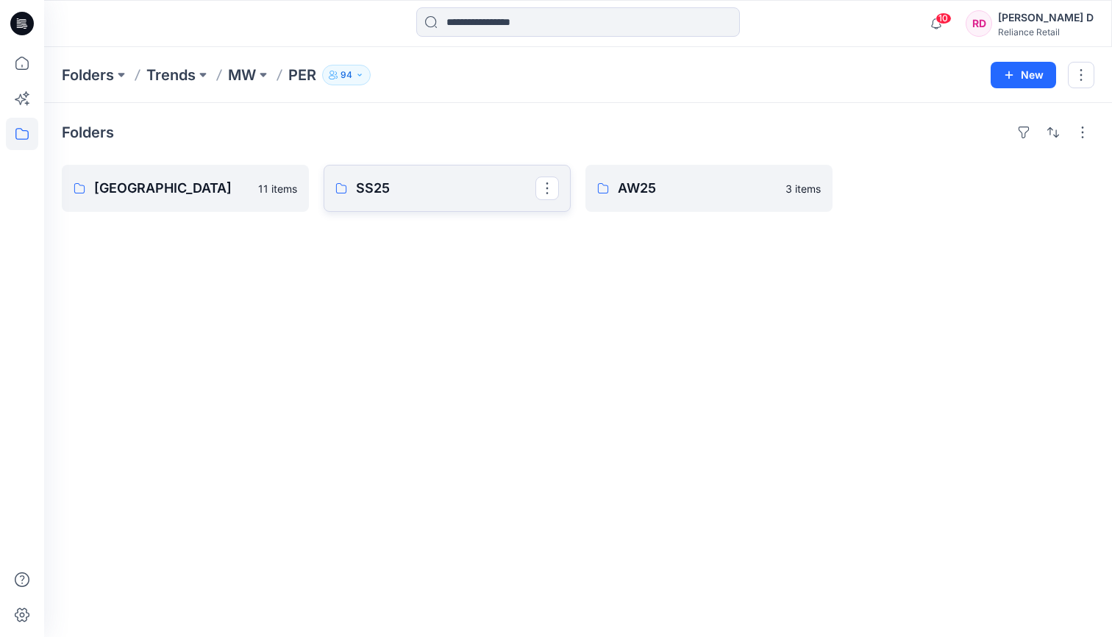
click at [380, 185] on p "SS25" at bounding box center [445, 188] width 179 height 21
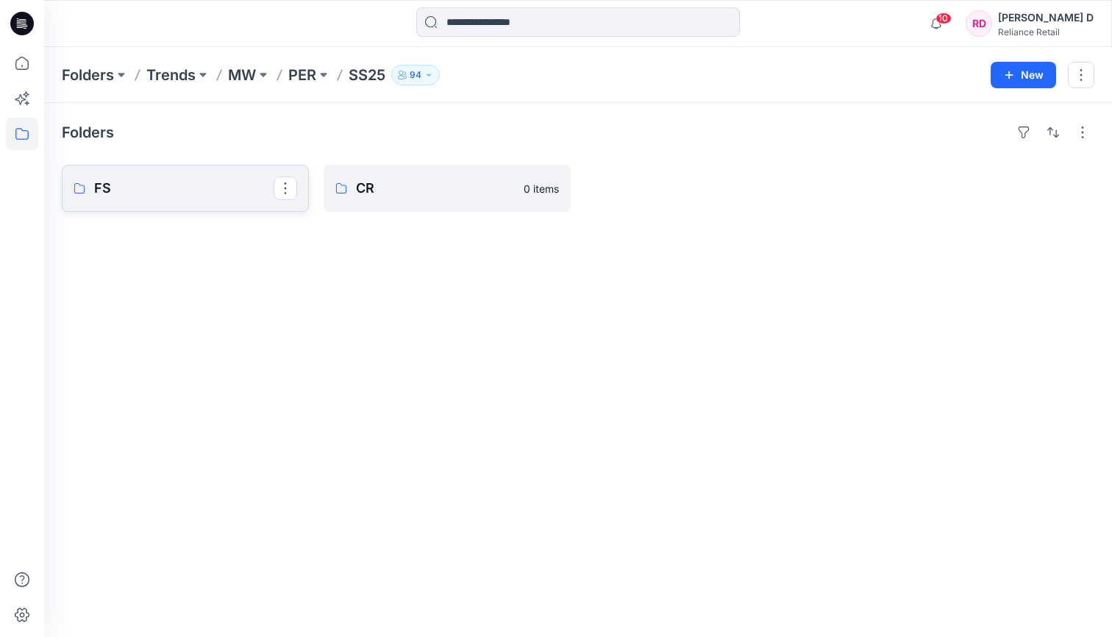
click at [243, 189] on p "FS" at bounding box center [183, 188] width 179 height 21
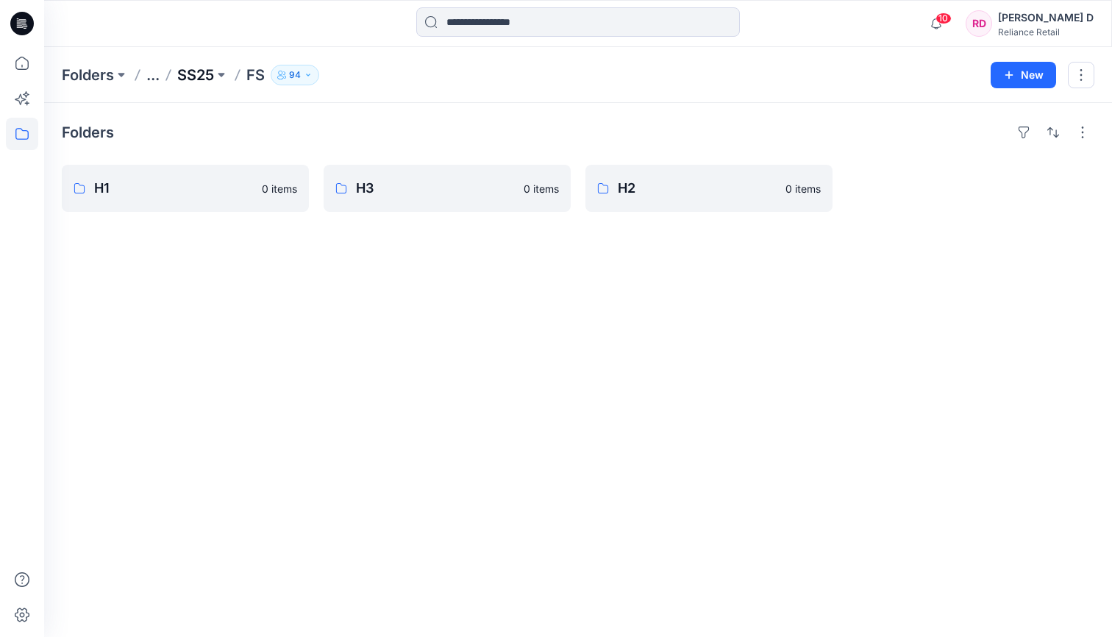
click at [198, 76] on p "SS25" at bounding box center [195, 75] width 37 height 21
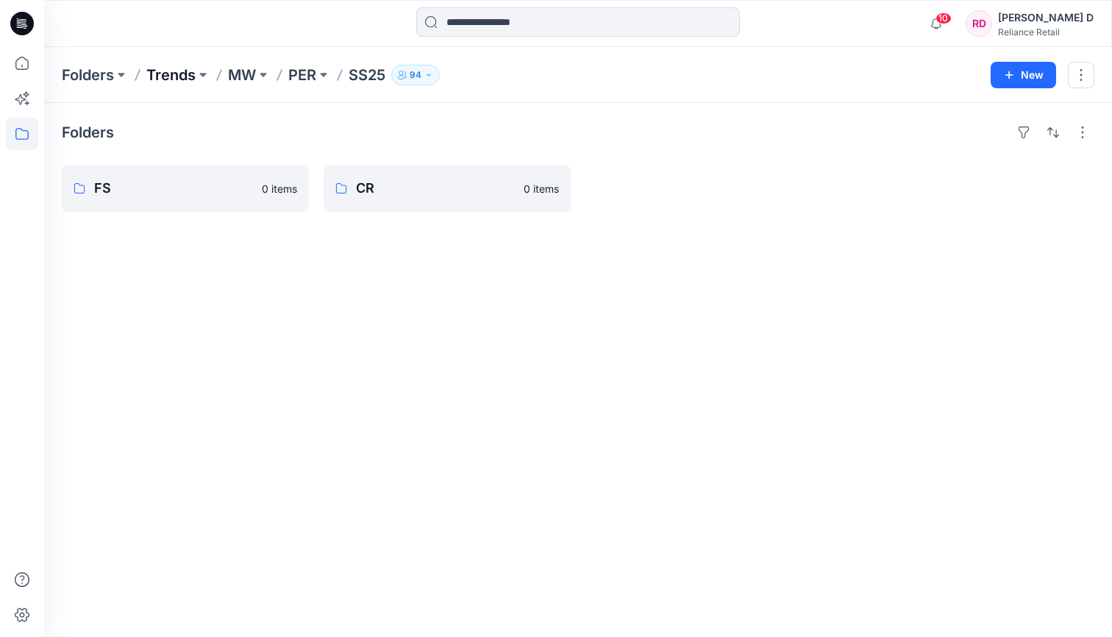
click at [177, 76] on p "Trends" at bounding box center [170, 75] width 49 height 21
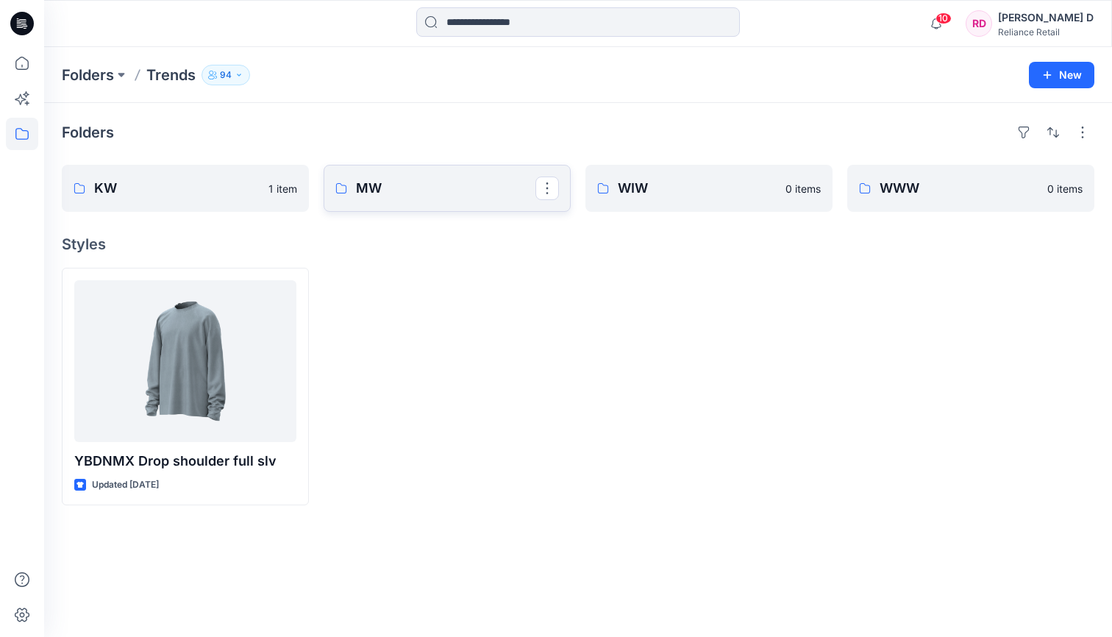
click at [434, 169] on link "MW" at bounding box center [447, 188] width 247 height 47
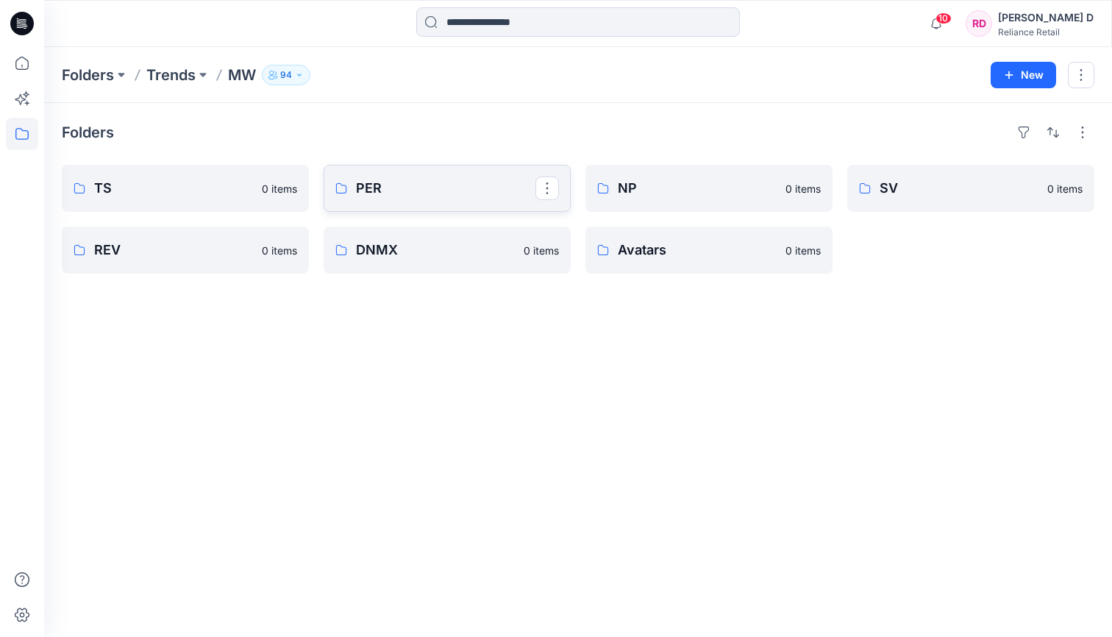
click at [383, 195] on p "PER" at bounding box center [445, 188] width 179 height 21
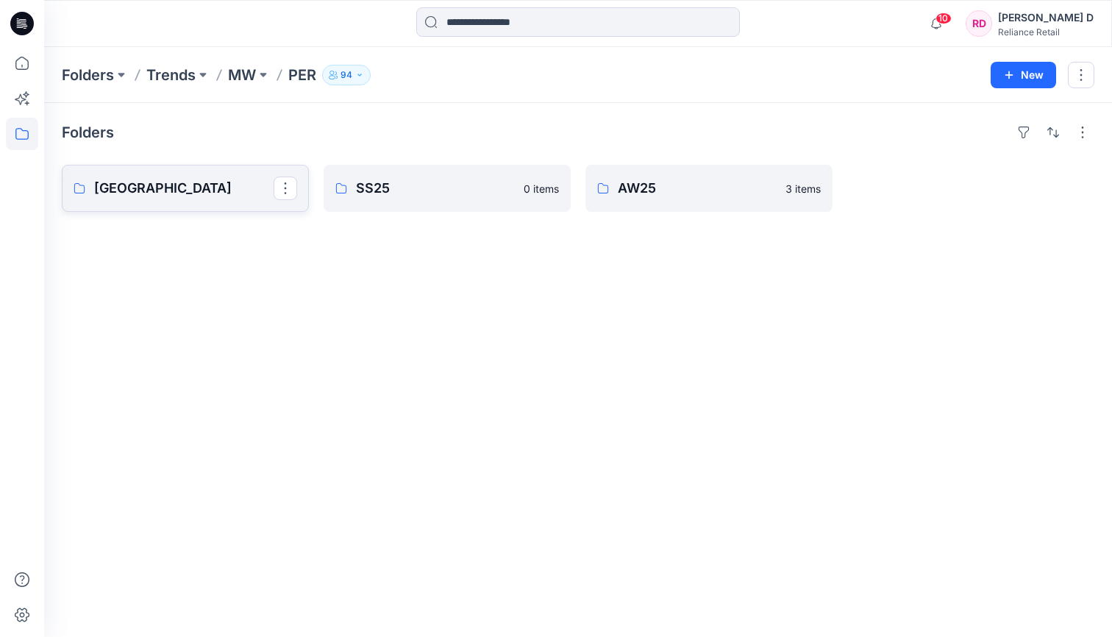
click at [213, 188] on p "[GEOGRAPHIC_DATA]" at bounding box center [183, 188] width 179 height 21
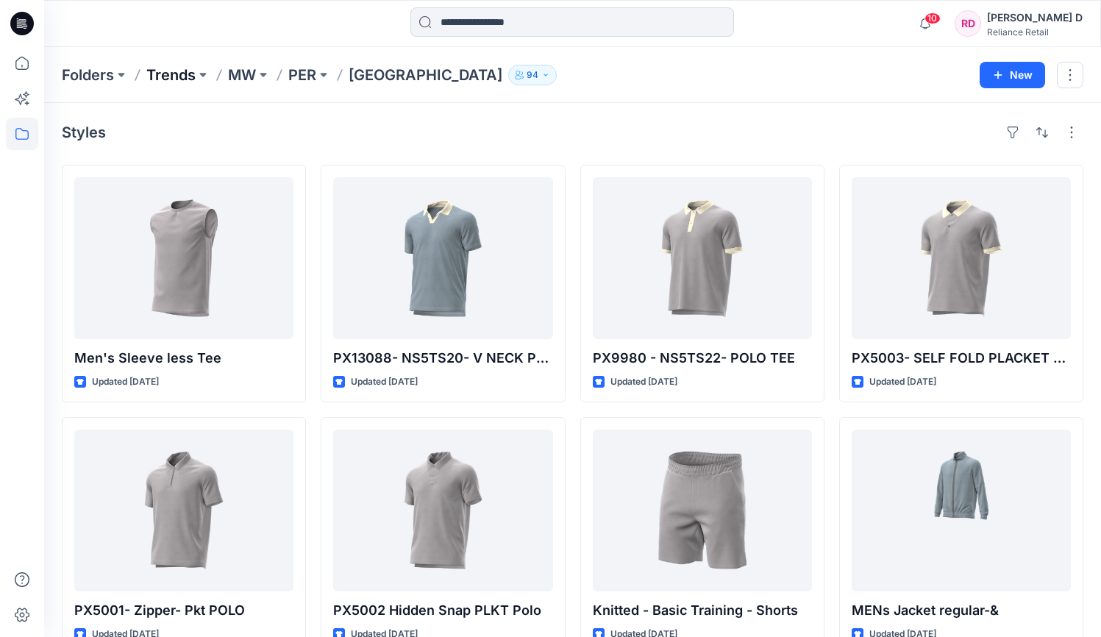
click at [157, 76] on p "Trends" at bounding box center [170, 75] width 49 height 21
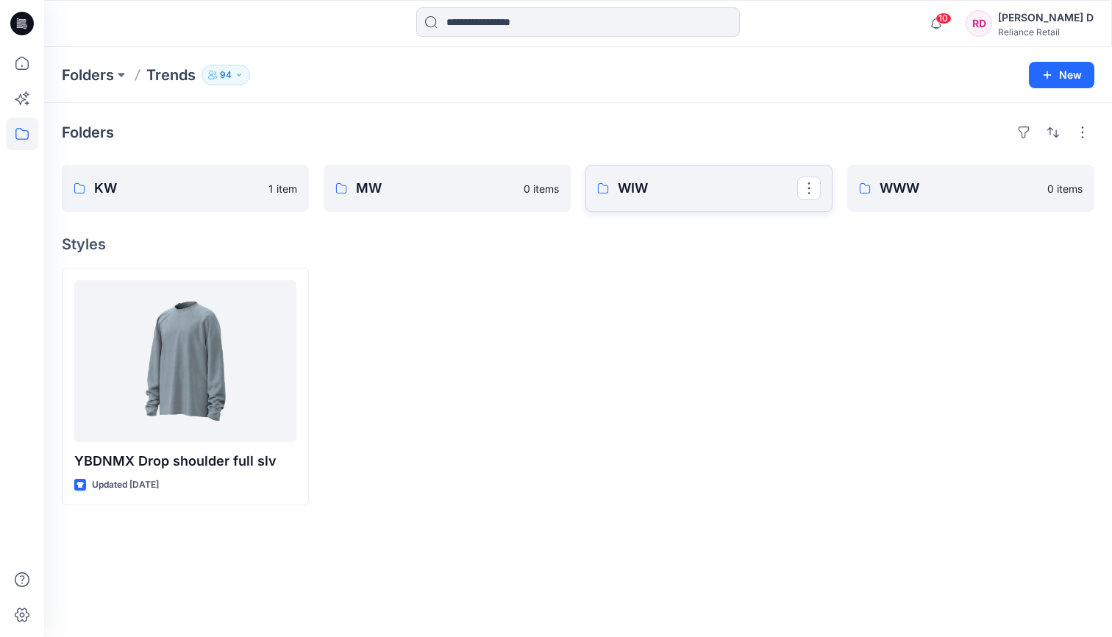
click at [626, 182] on p "WIW" at bounding box center [707, 188] width 179 height 21
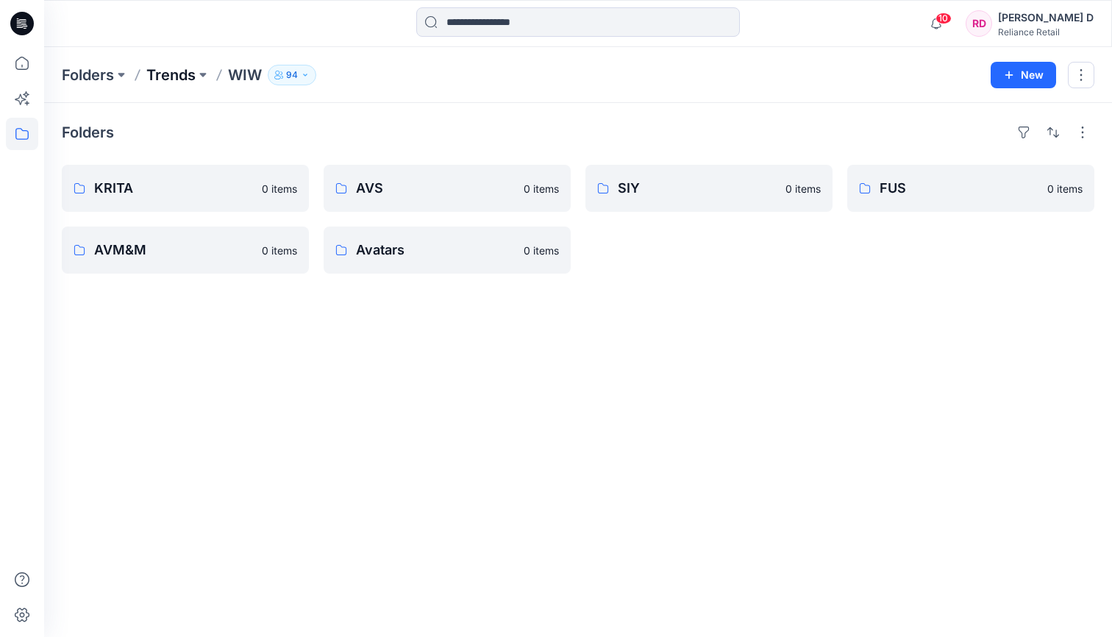
click at [177, 70] on p "Trends" at bounding box center [170, 75] width 49 height 21
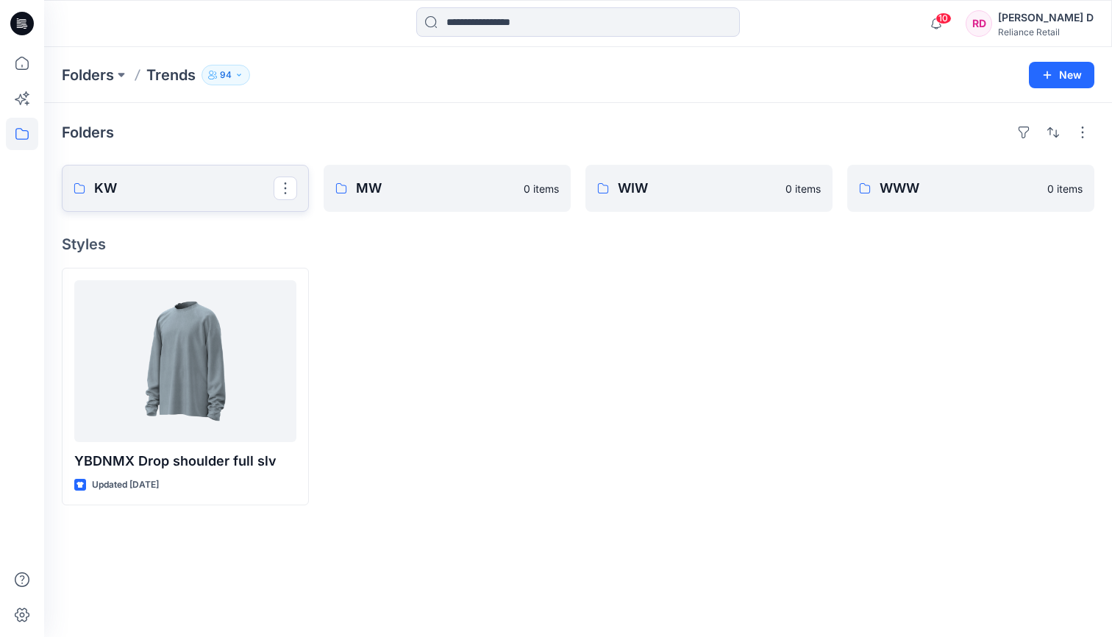
click at [138, 199] on link "KW" at bounding box center [185, 188] width 247 height 47
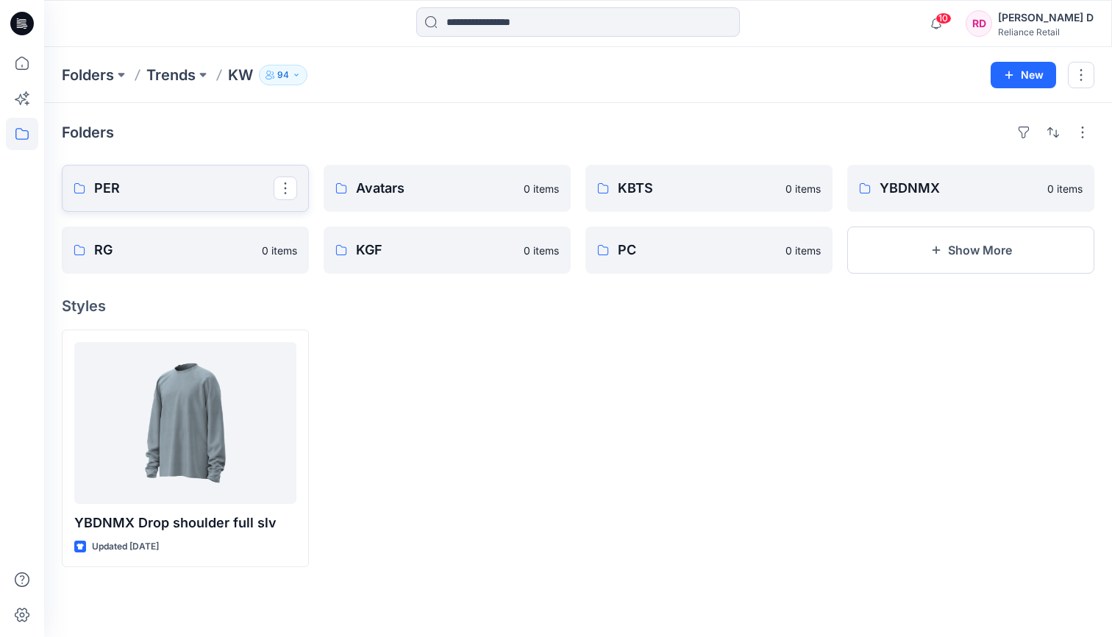
click at [223, 194] on p "PER" at bounding box center [183, 188] width 179 height 21
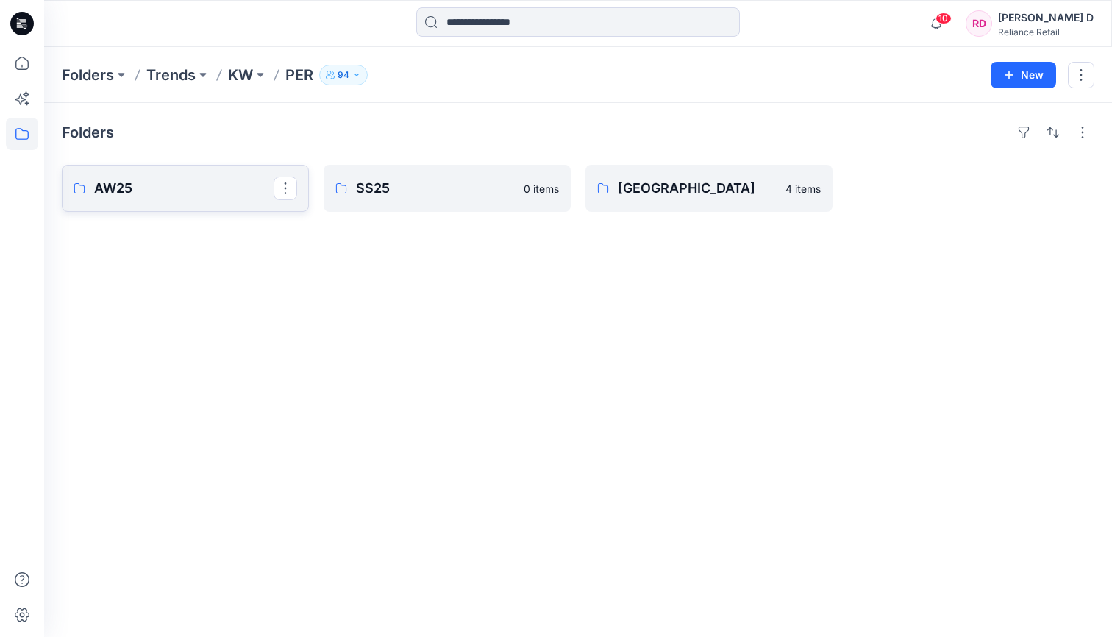
click at [198, 186] on p "AW25" at bounding box center [183, 188] width 179 height 21
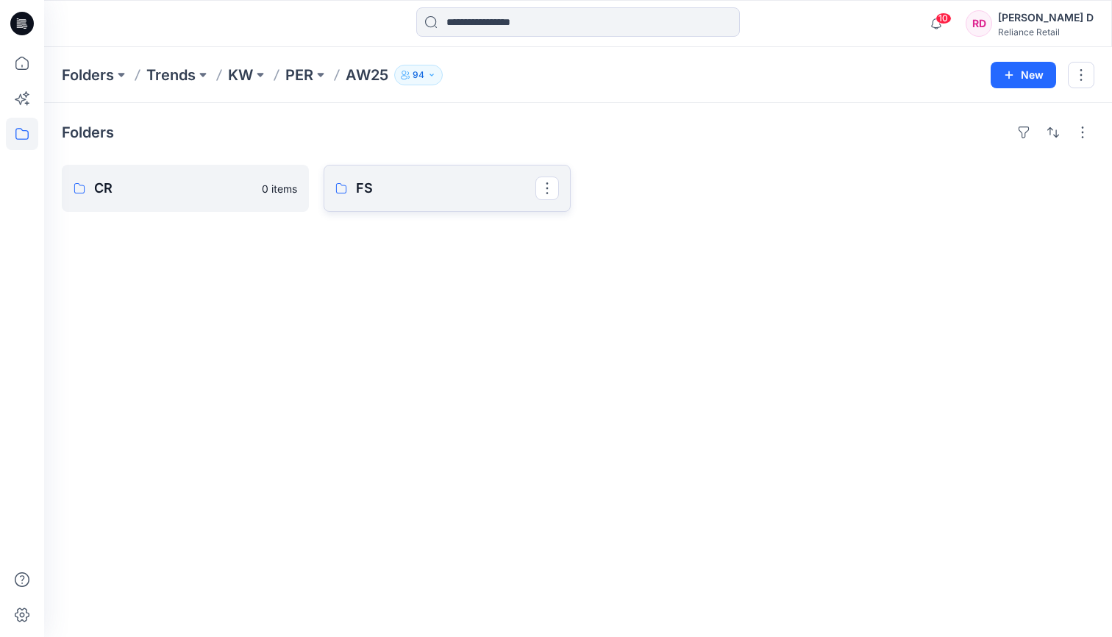
click at [417, 189] on p "FS" at bounding box center [445, 188] width 179 height 21
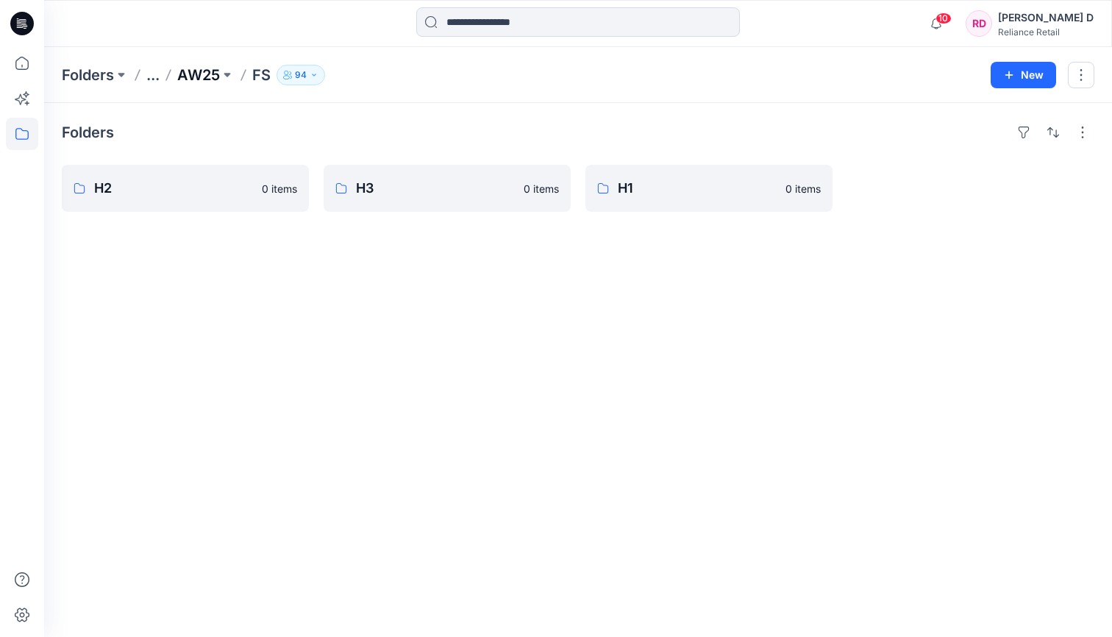
click at [212, 76] on p "AW25" at bounding box center [198, 75] width 43 height 21
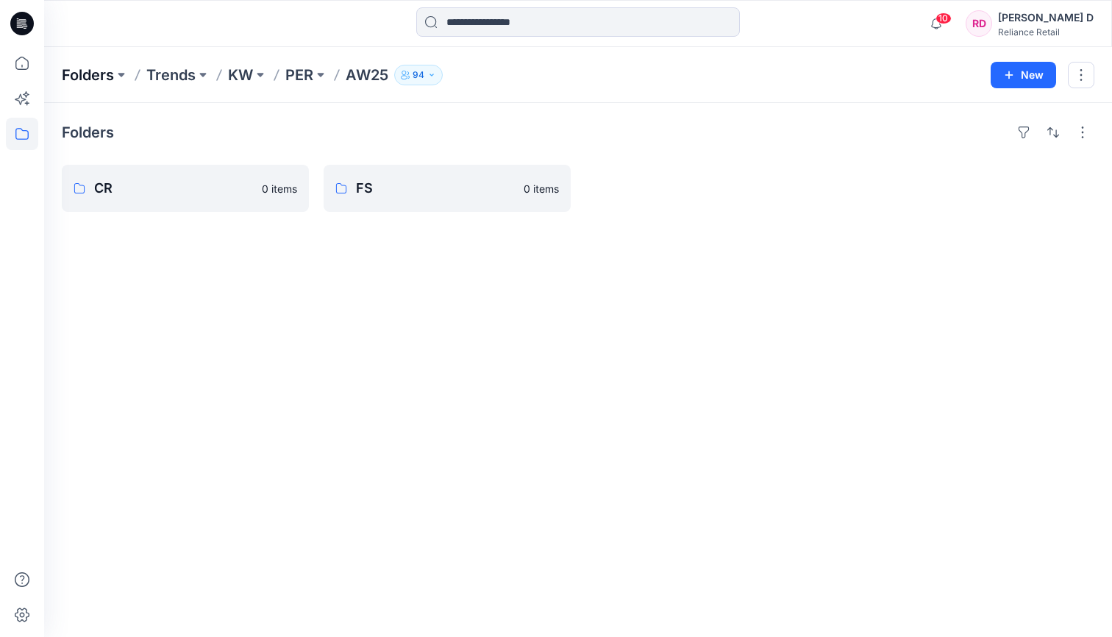
click at [99, 75] on p "Folders" at bounding box center [88, 75] width 52 height 21
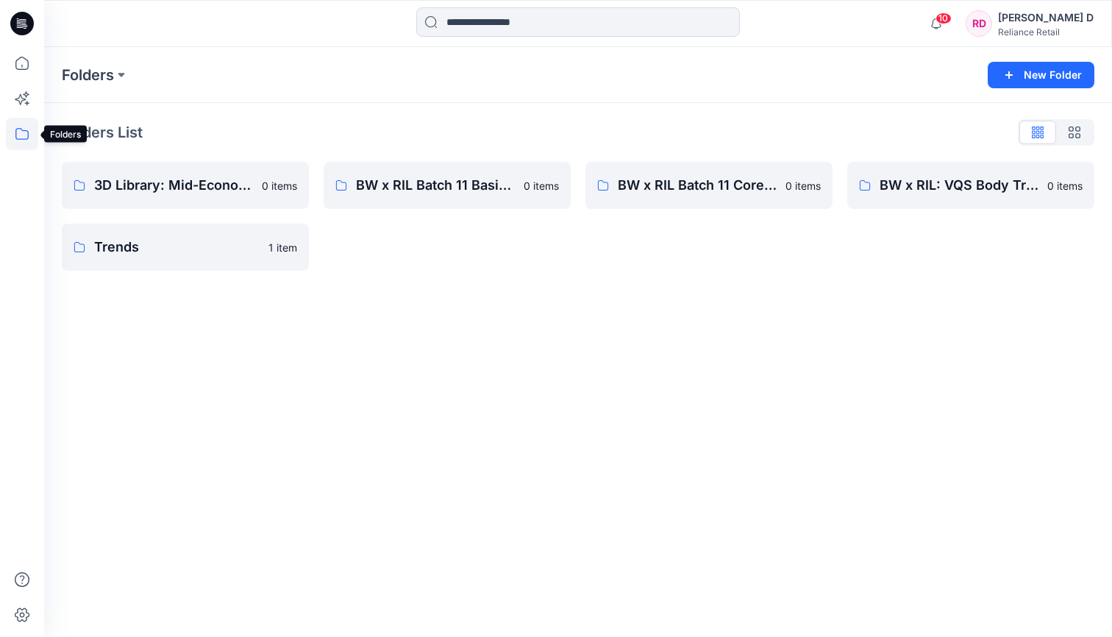
click at [25, 132] on icon at bounding box center [22, 134] width 32 height 32
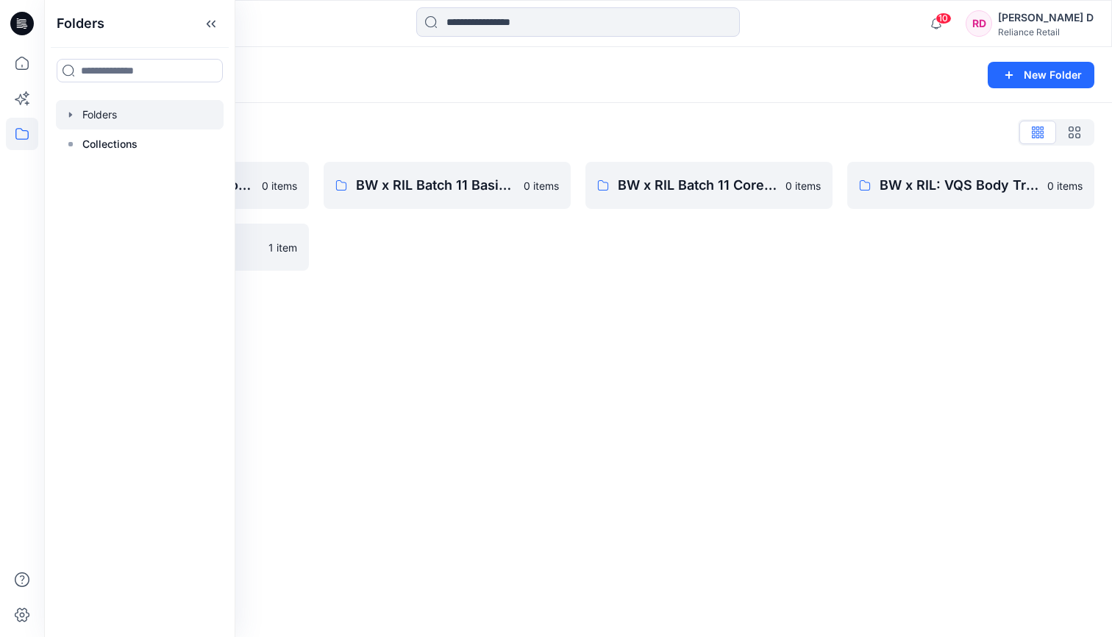
click at [461, 327] on div "Folders New Folder Folders List 3D Library: Mid-Economy Tech 0 items Trends 1 i…" at bounding box center [578, 342] width 1068 height 590
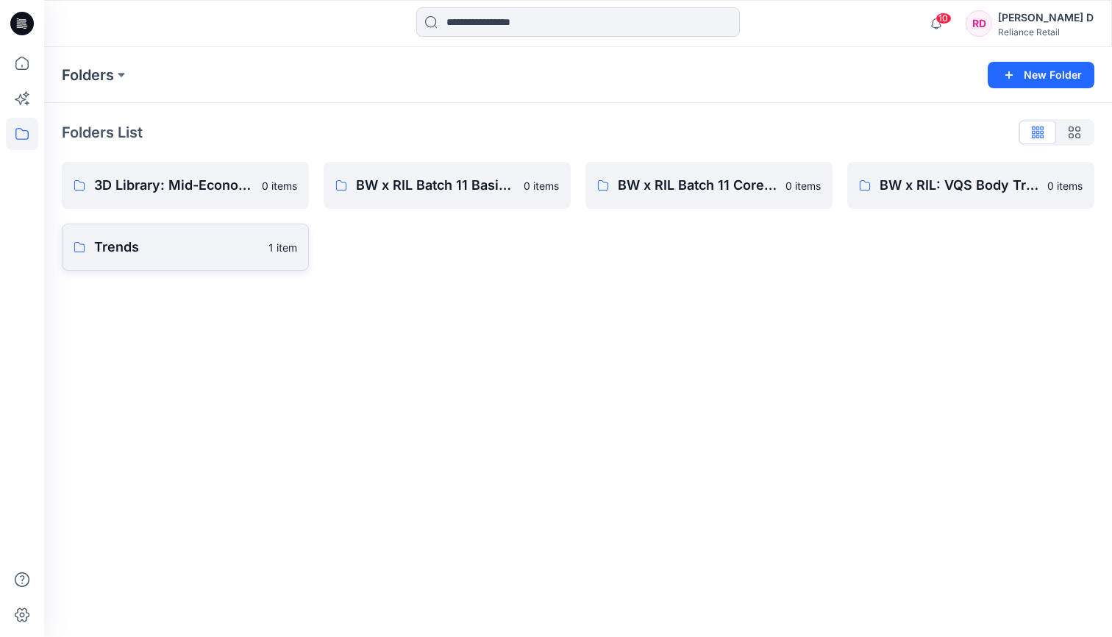
click at [192, 257] on p "Trends" at bounding box center [176, 247] width 165 height 21
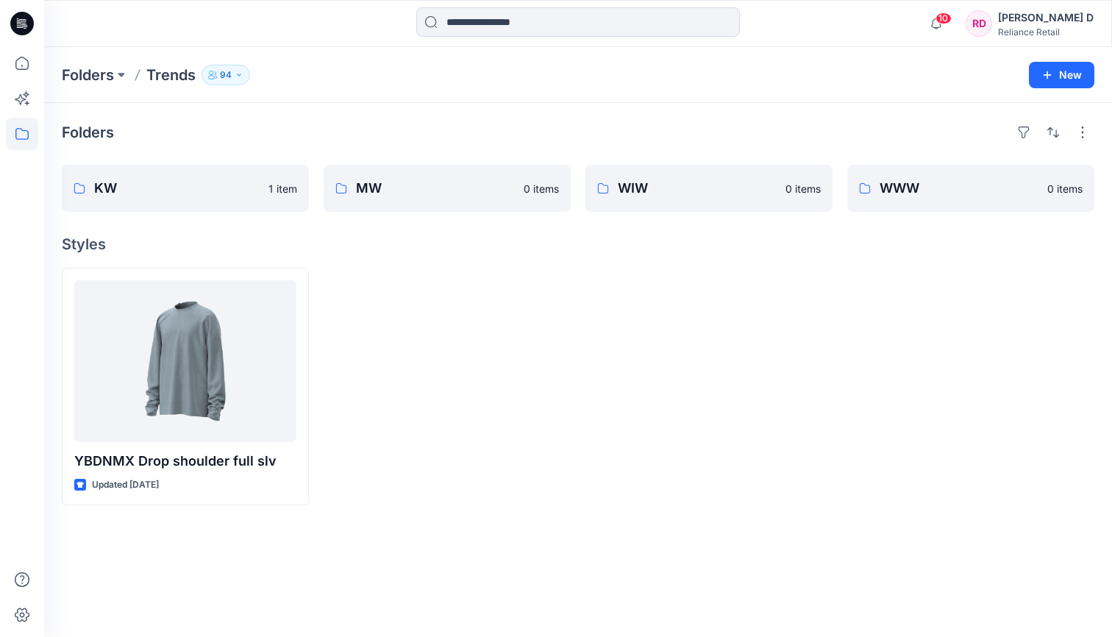
click at [176, 78] on p "Trends" at bounding box center [170, 75] width 49 height 21
click at [108, 71] on p "Folders" at bounding box center [88, 75] width 52 height 21
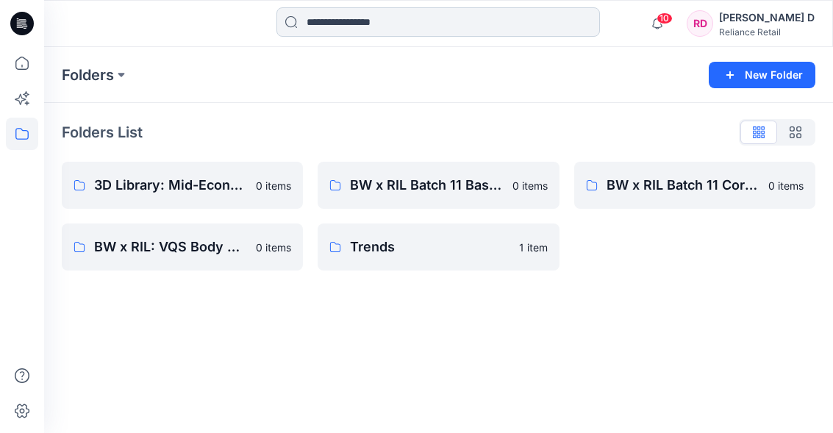
click at [339, 20] on input at bounding box center [438, 21] width 324 height 29
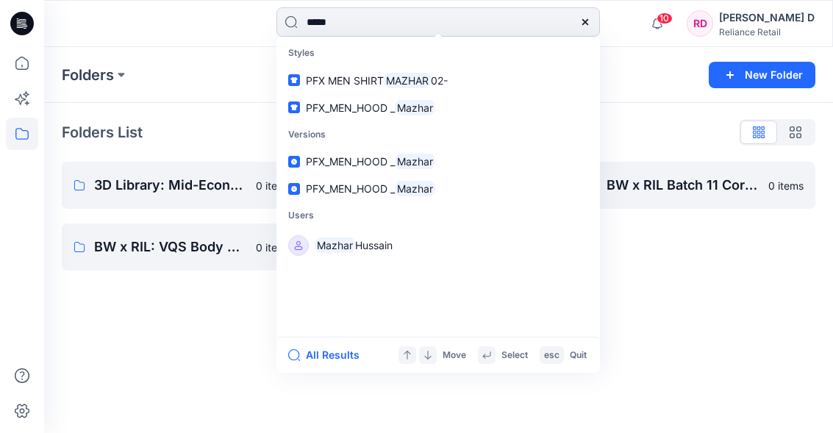
type input "******"
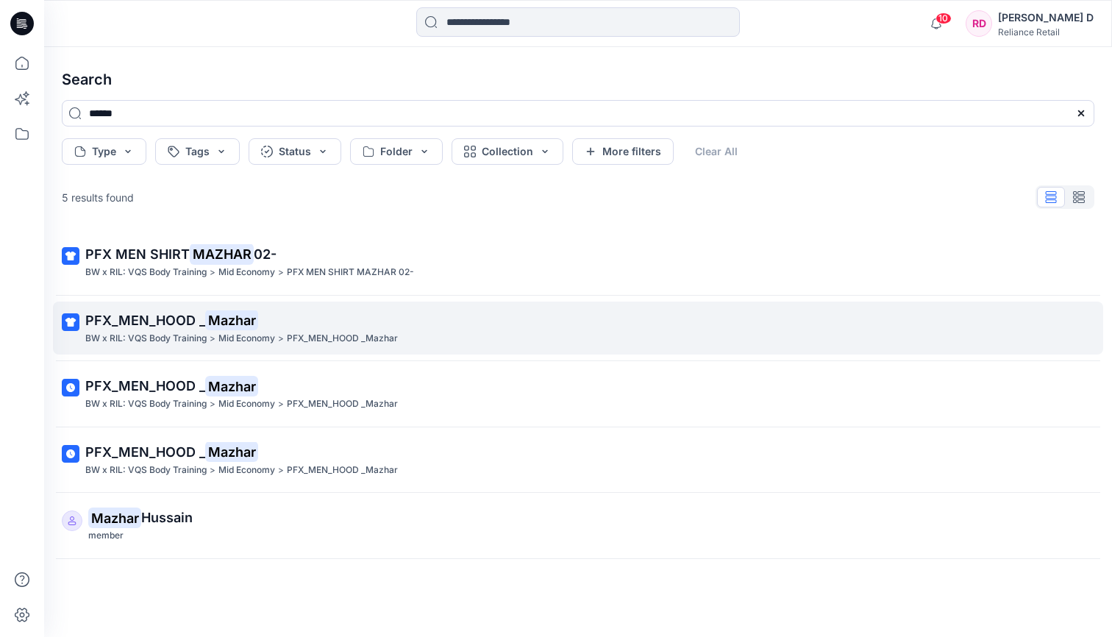
click at [277, 336] on div "Mid Economy >" at bounding box center [250, 338] width 65 height 15
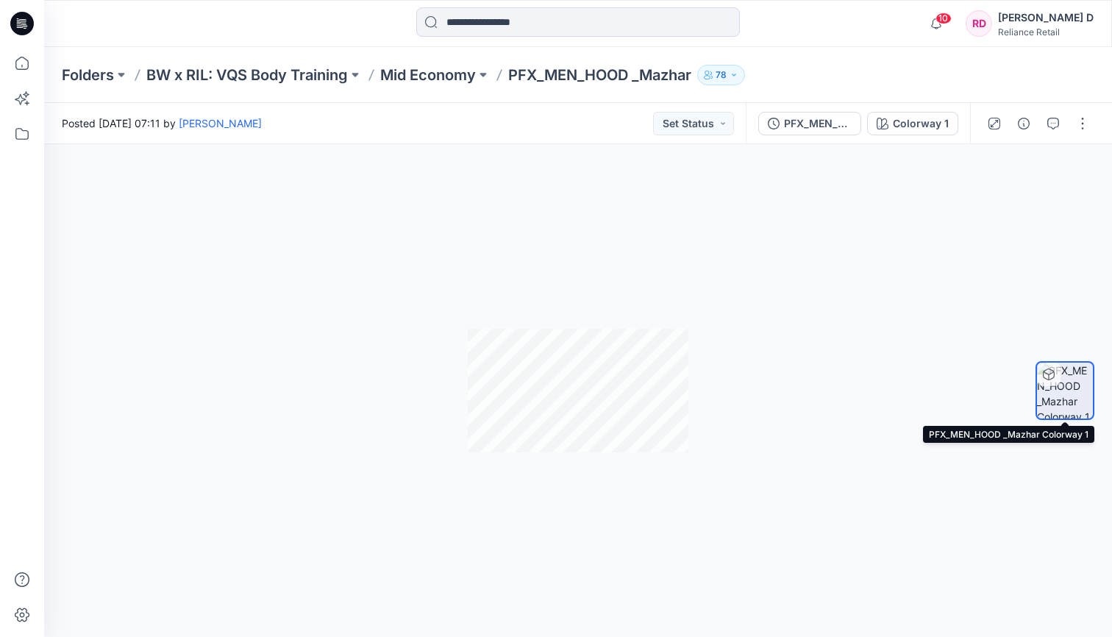
click at [821, 377] on icon at bounding box center [1049, 374] width 12 height 12
click at [21, 129] on icon at bounding box center [22, 134] width 32 height 32
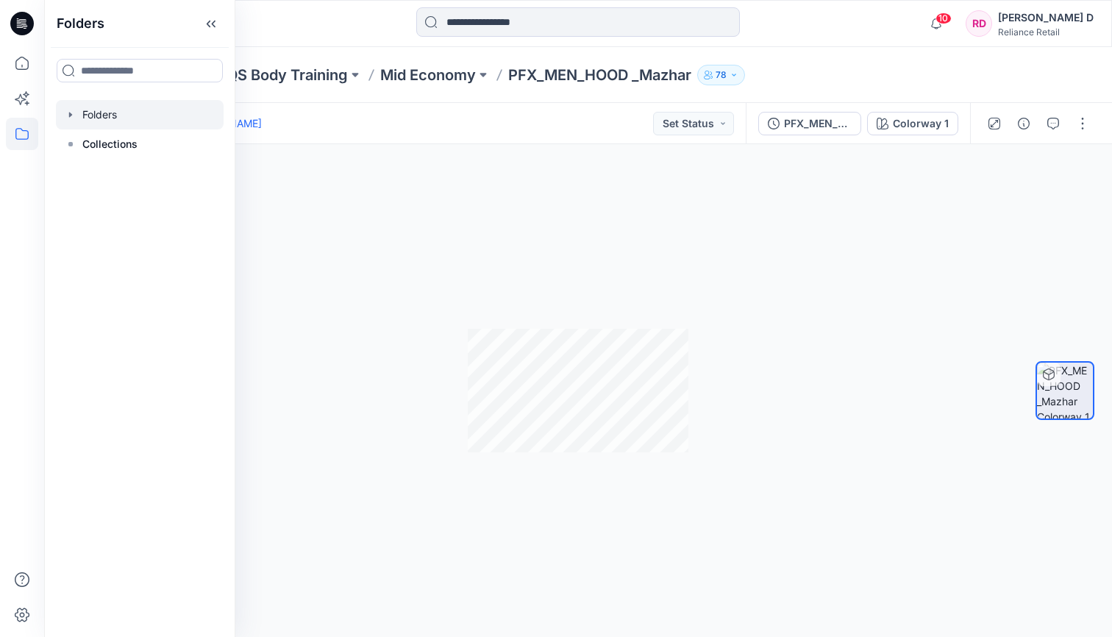
click at [78, 110] on div at bounding box center [140, 114] width 168 height 29
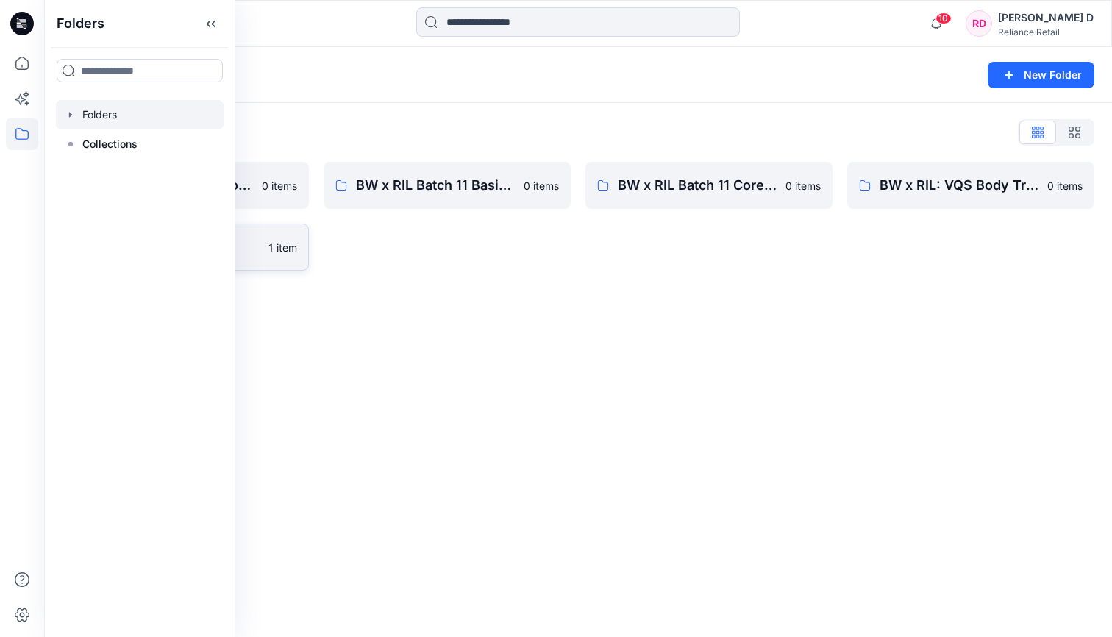
click at [257, 244] on p "Trends" at bounding box center [176, 247] width 165 height 21
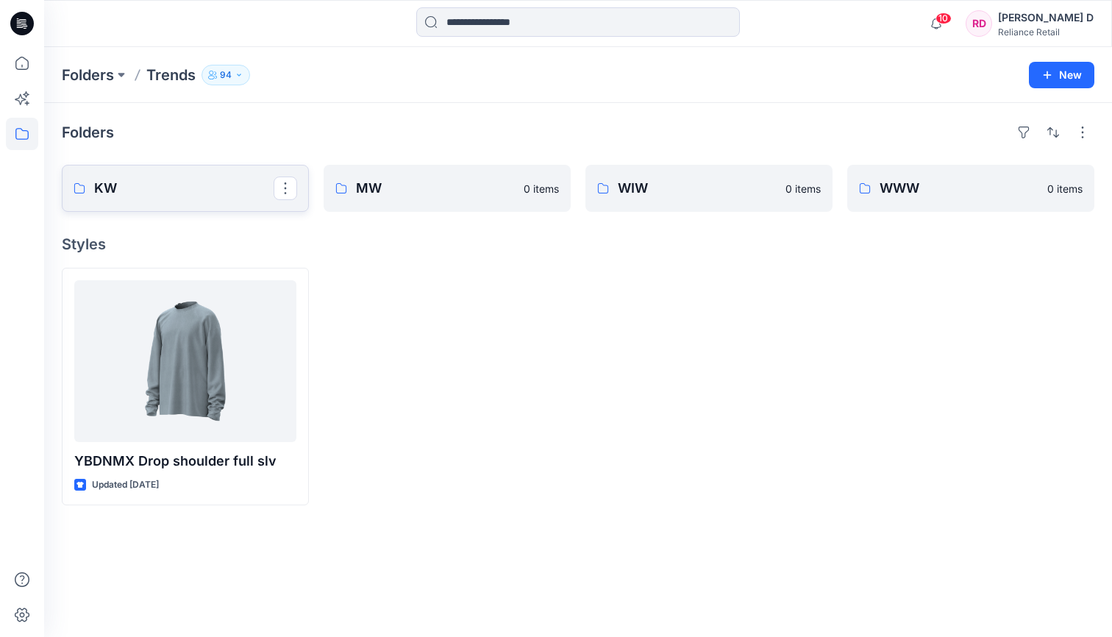
click at [215, 184] on p "KW" at bounding box center [183, 188] width 179 height 21
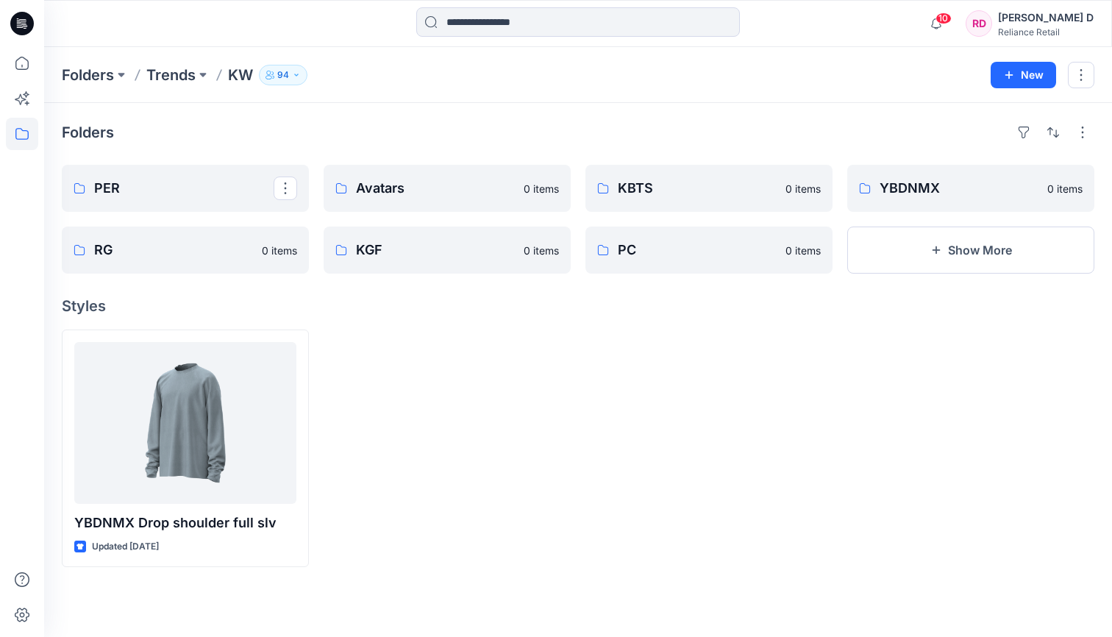
click at [215, 184] on p "PER" at bounding box center [183, 188] width 179 height 21
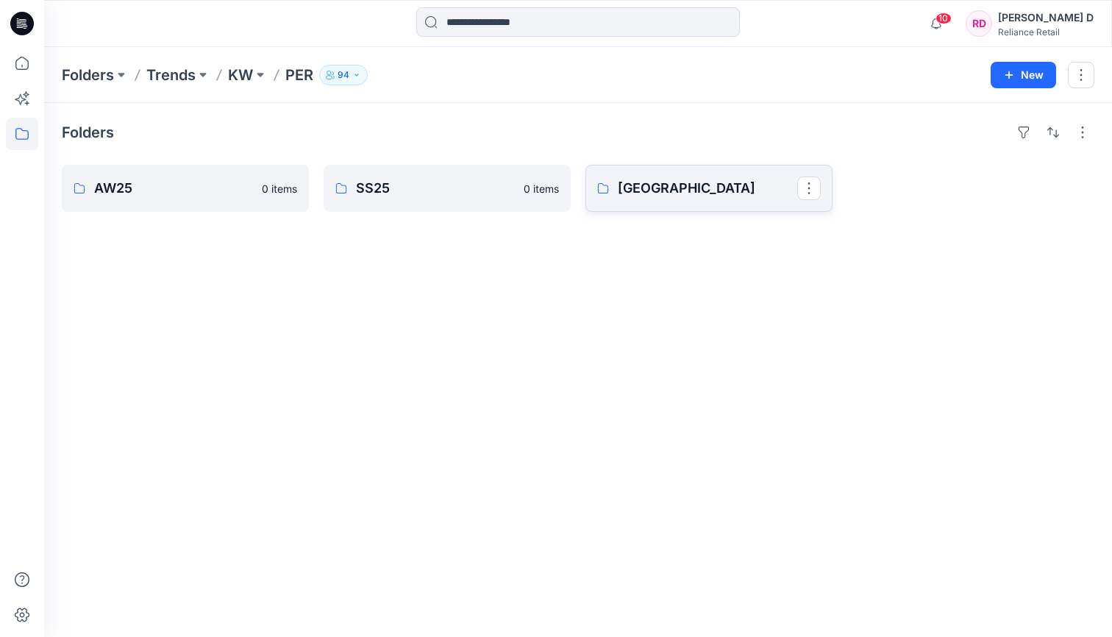
click at [691, 188] on p "[GEOGRAPHIC_DATA]" at bounding box center [707, 188] width 179 height 21
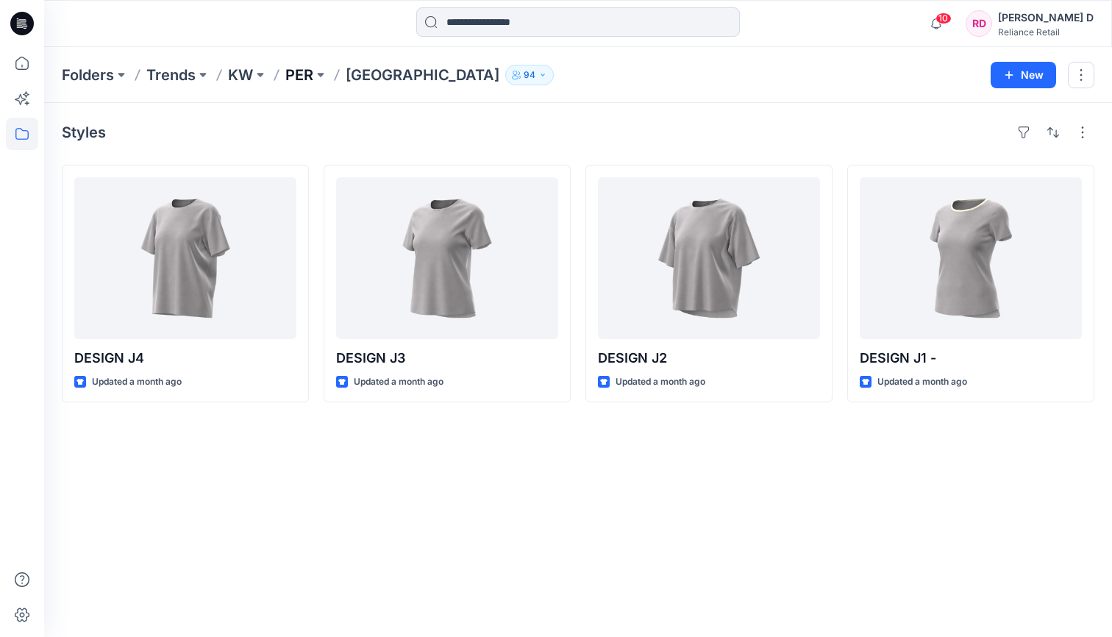
click at [304, 71] on p "PER" at bounding box center [299, 75] width 28 height 21
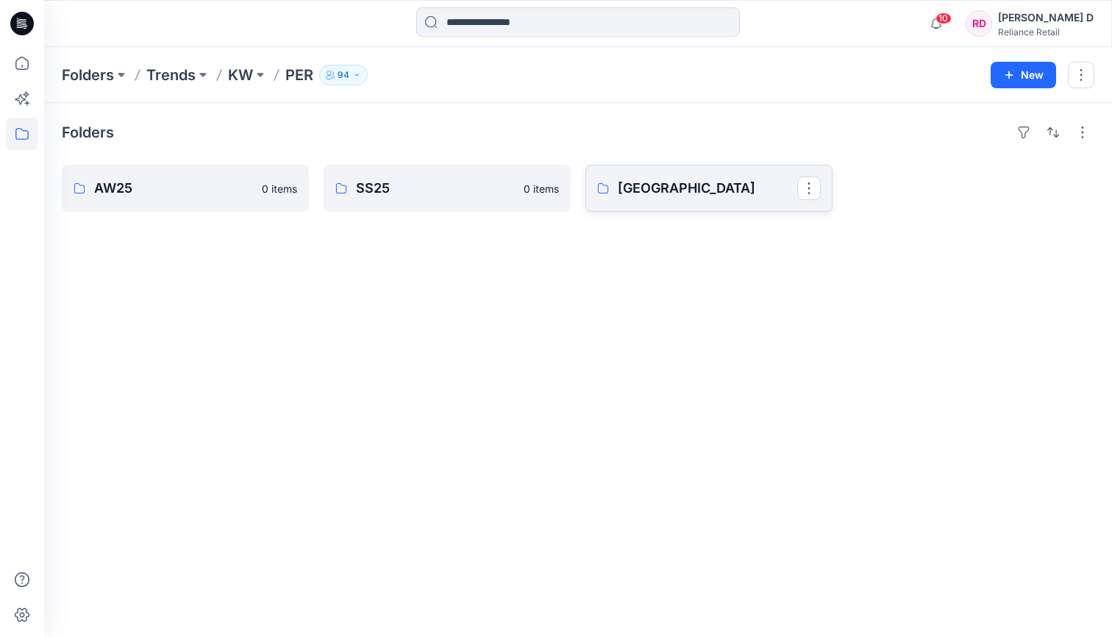
click at [628, 191] on p "[GEOGRAPHIC_DATA]" at bounding box center [707, 188] width 179 height 21
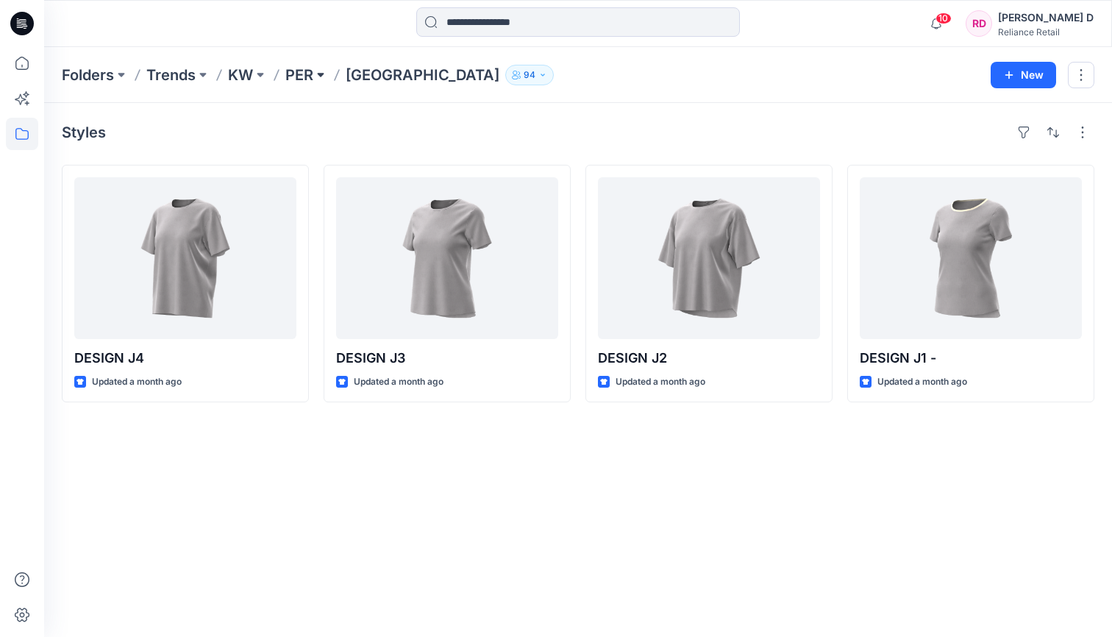
click at [318, 74] on button at bounding box center [320, 75] width 15 height 21
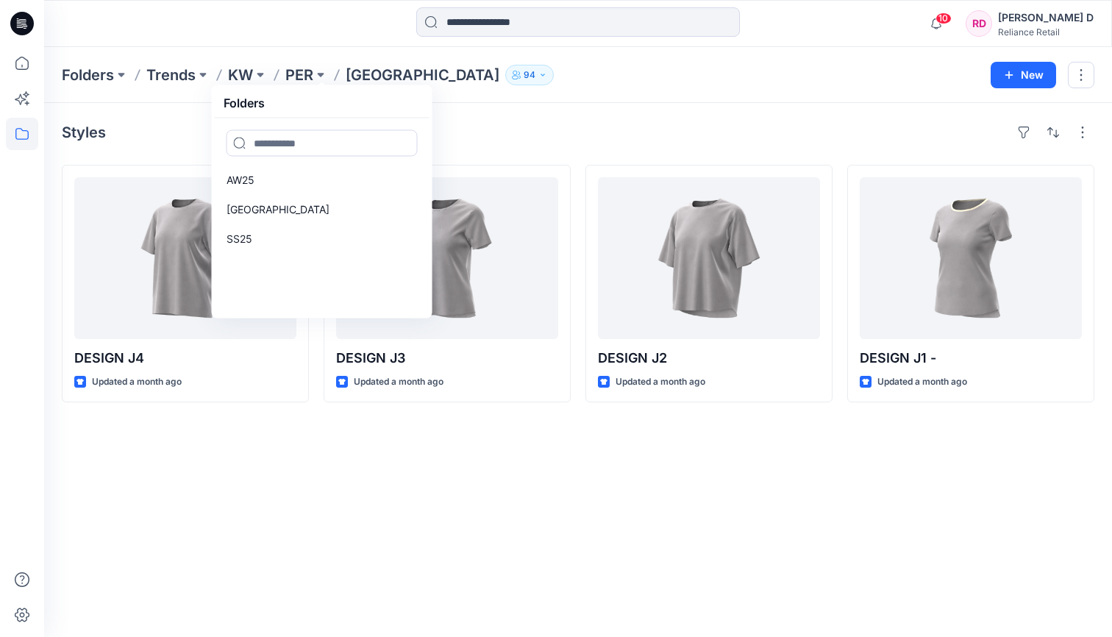
click at [515, 117] on div "Styles DESIGN J4 Updated a month ago DESIGN J3 Updated a month ago DESIGN J2 Up…" at bounding box center [578, 370] width 1068 height 534
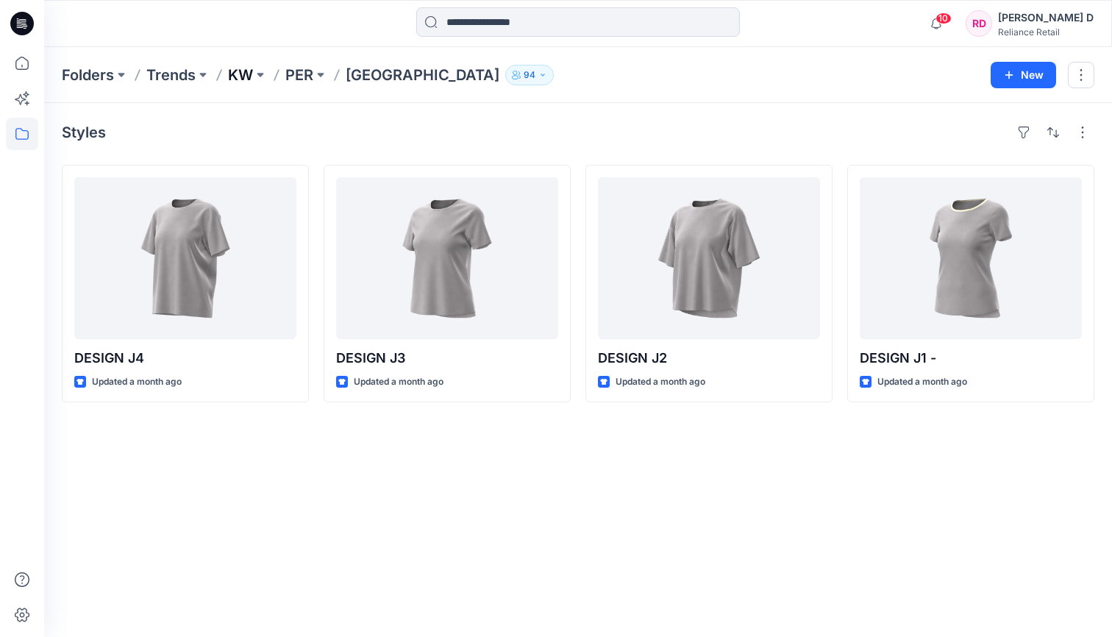
click at [252, 68] on p "KW" at bounding box center [240, 75] width 25 height 21
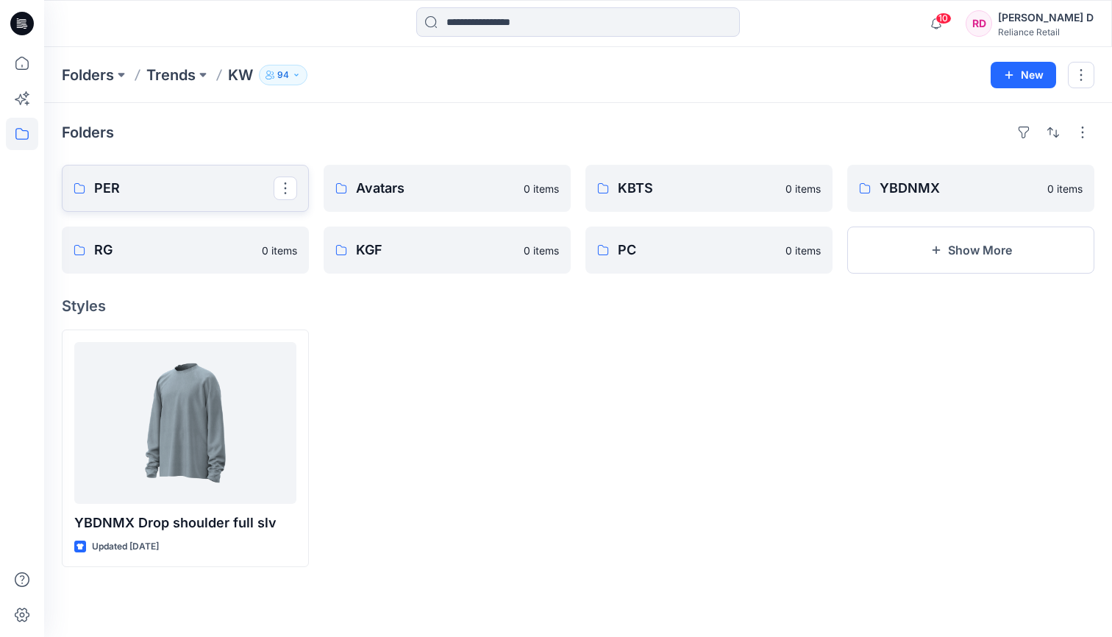
click at [179, 196] on p "PER" at bounding box center [183, 188] width 179 height 21
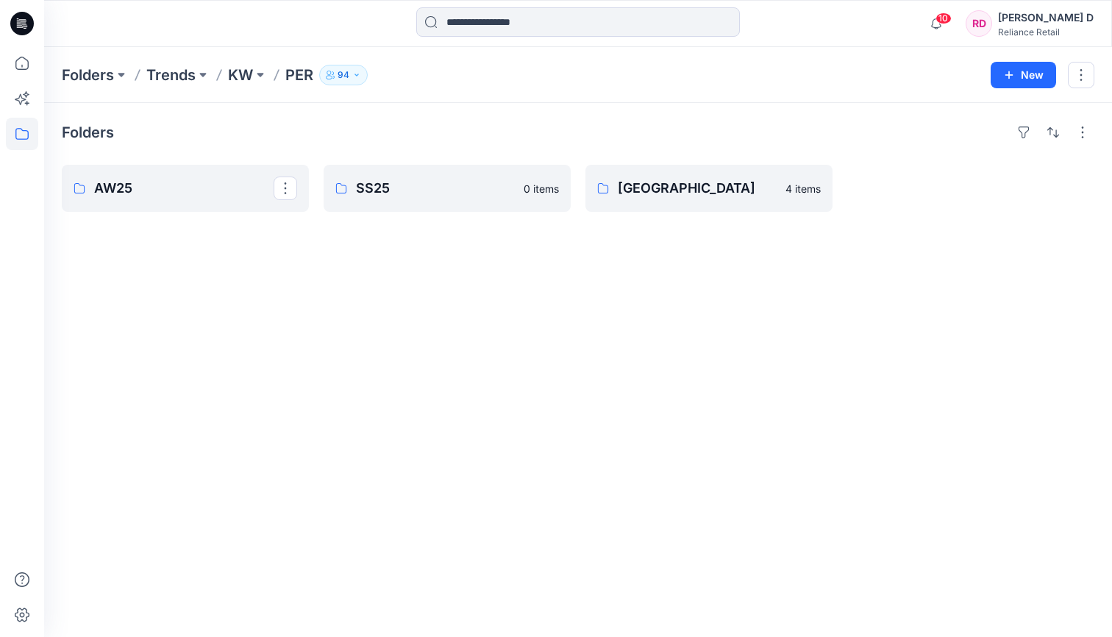
click at [179, 196] on p "AW25" at bounding box center [183, 188] width 179 height 21
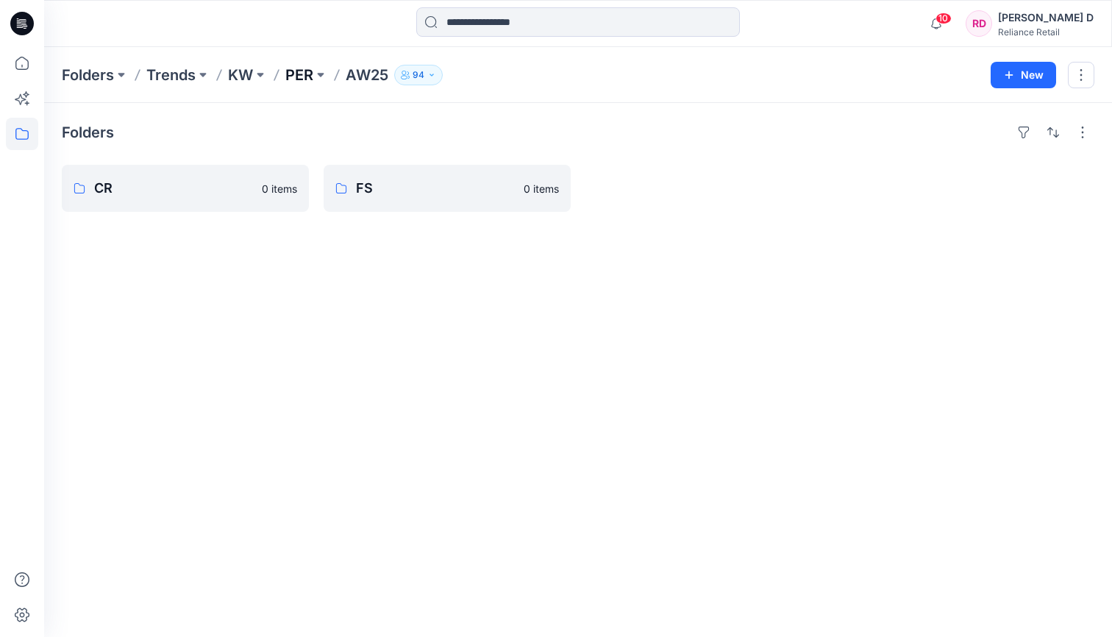
click at [302, 74] on p "PER" at bounding box center [299, 75] width 28 height 21
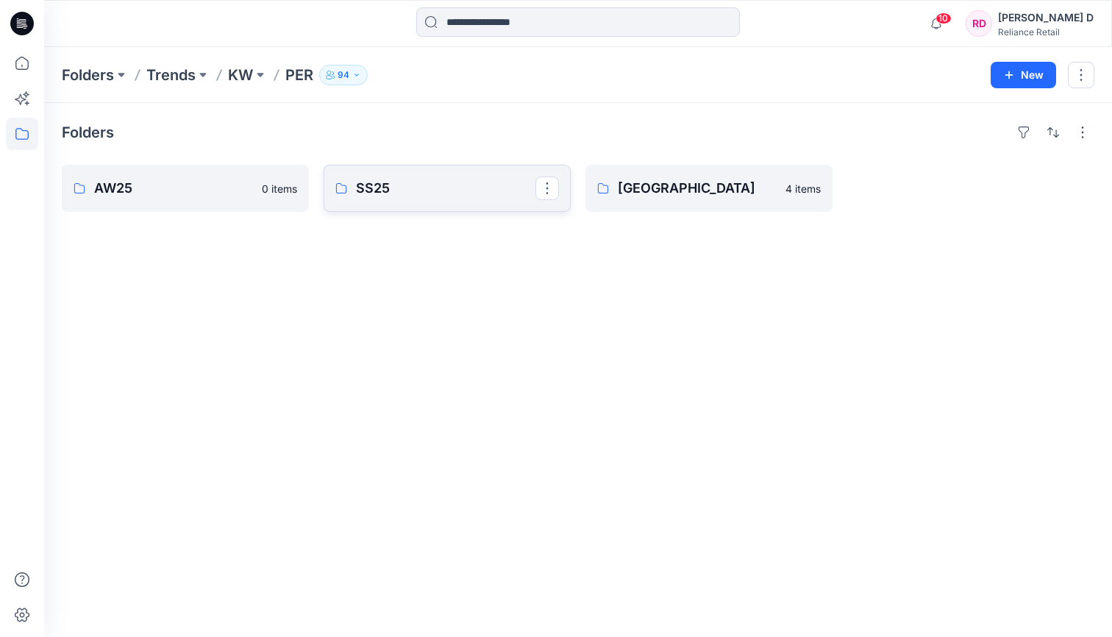
click at [393, 189] on p "SS25" at bounding box center [445, 188] width 179 height 21
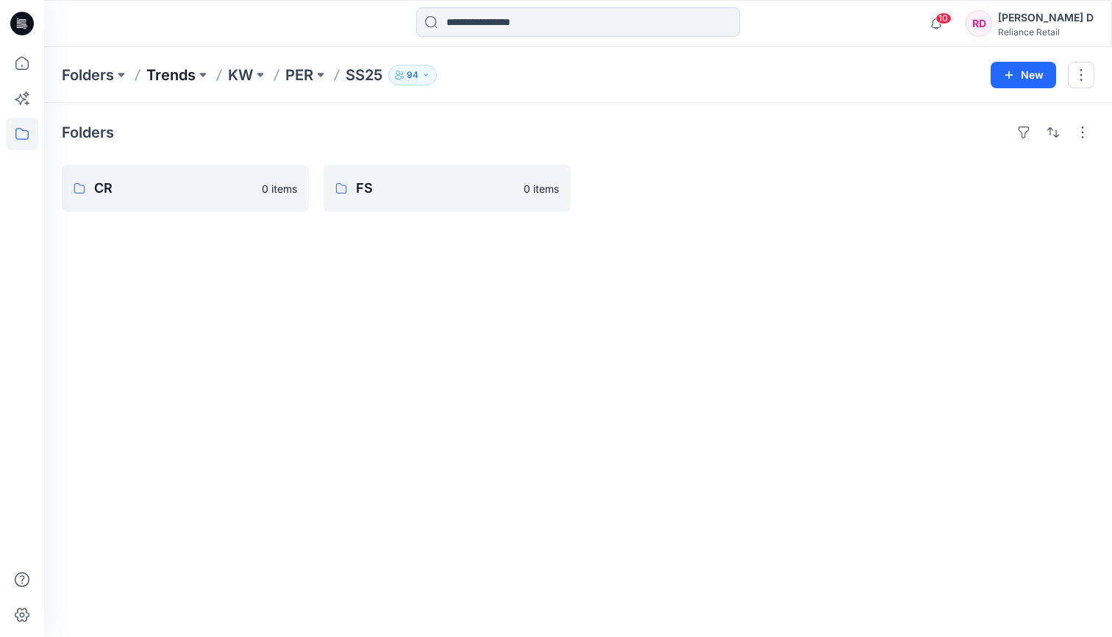
click at [176, 68] on p "Trends" at bounding box center [170, 75] width 49 height 21
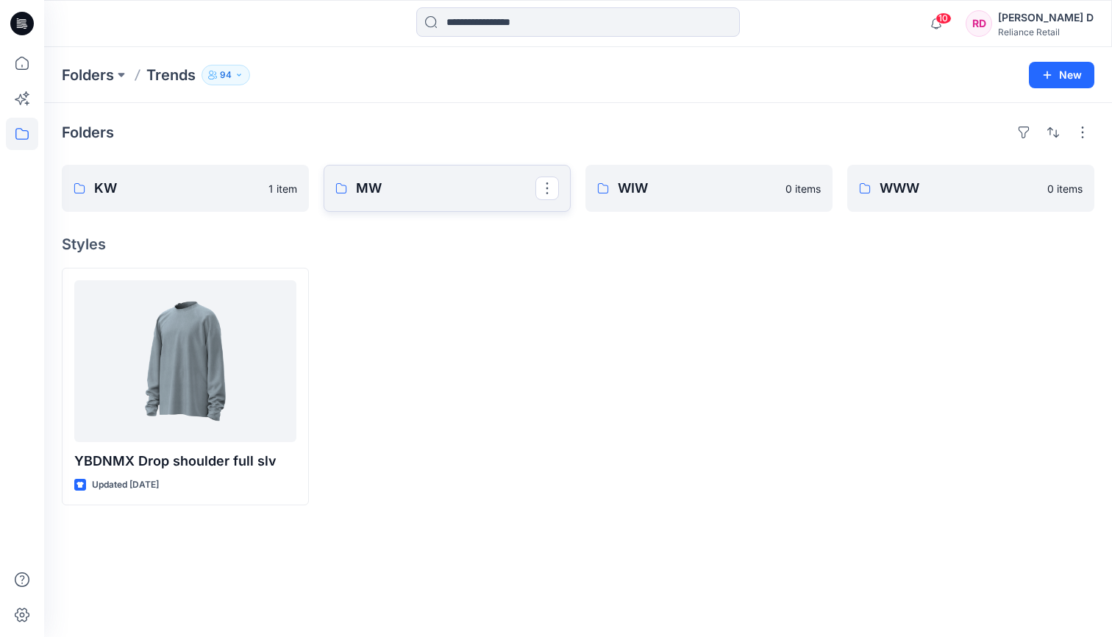
click at [379, 192] on p "MW" at bounding box center [445, 188] width 179 height 21
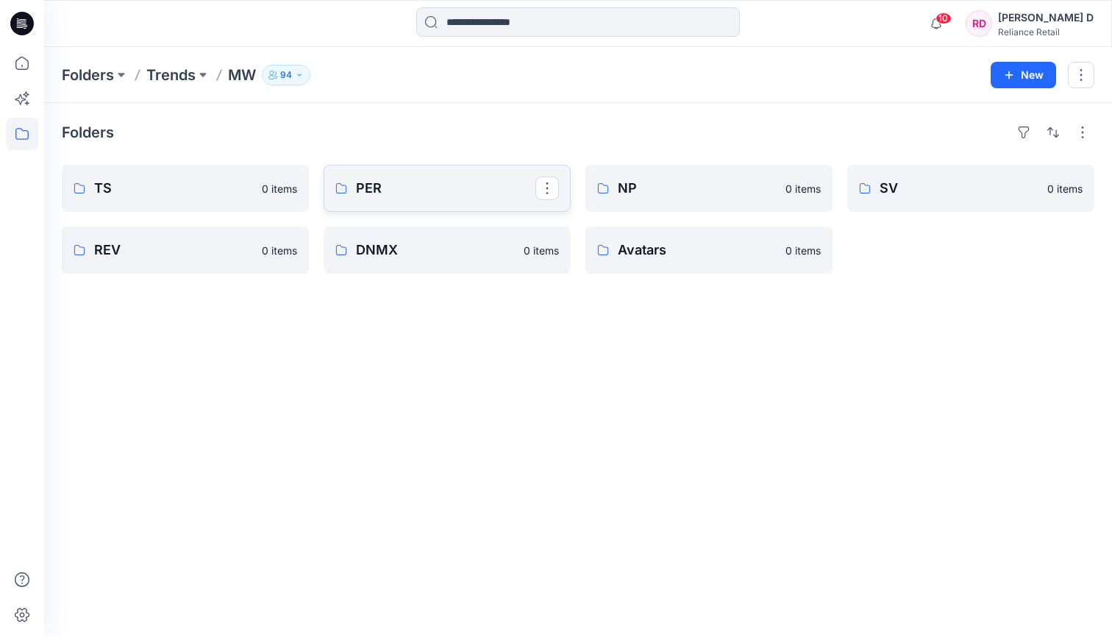
click at [365, 186] on p "PER" at bounding box center [445, 188] width 179 height 21
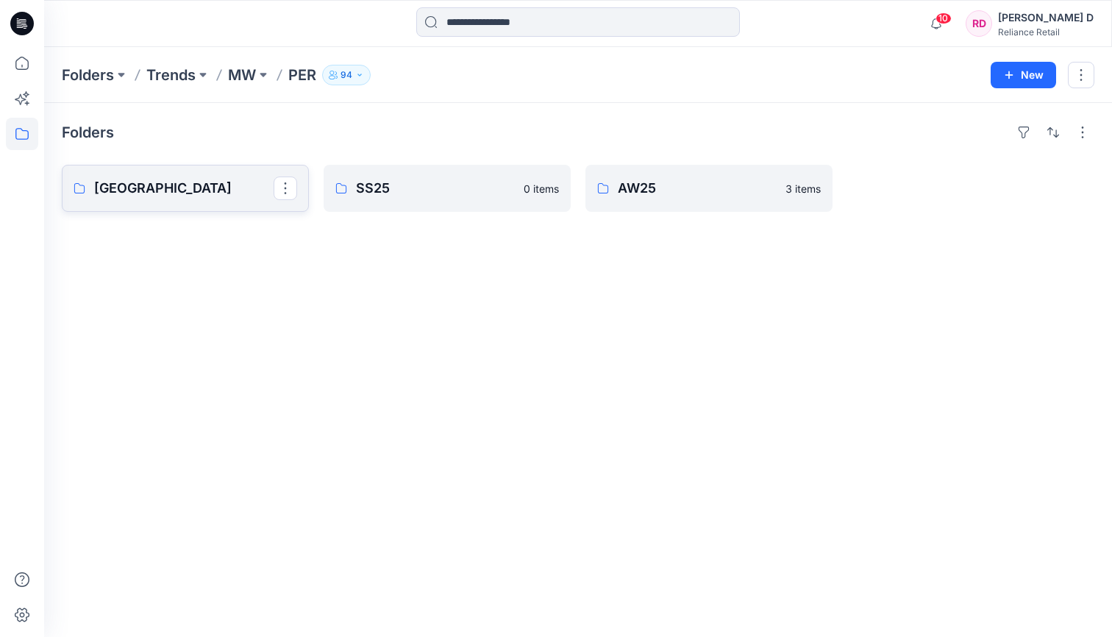
click at [196, 185] on p "[GEOGRAPHIC_DATA]" at bounding box center [183, 188] width 179 height 21
